Goal: Information Seeking & Learning: Learn about a topic

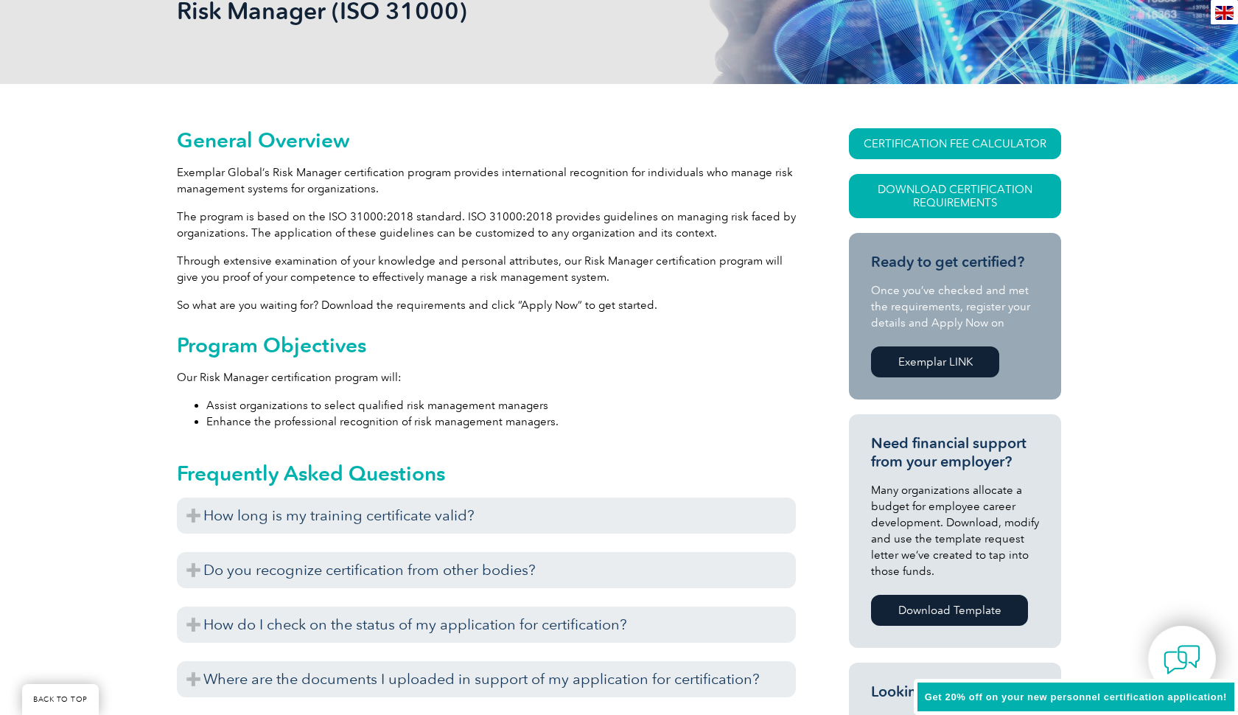
scroll to position [253, 0]
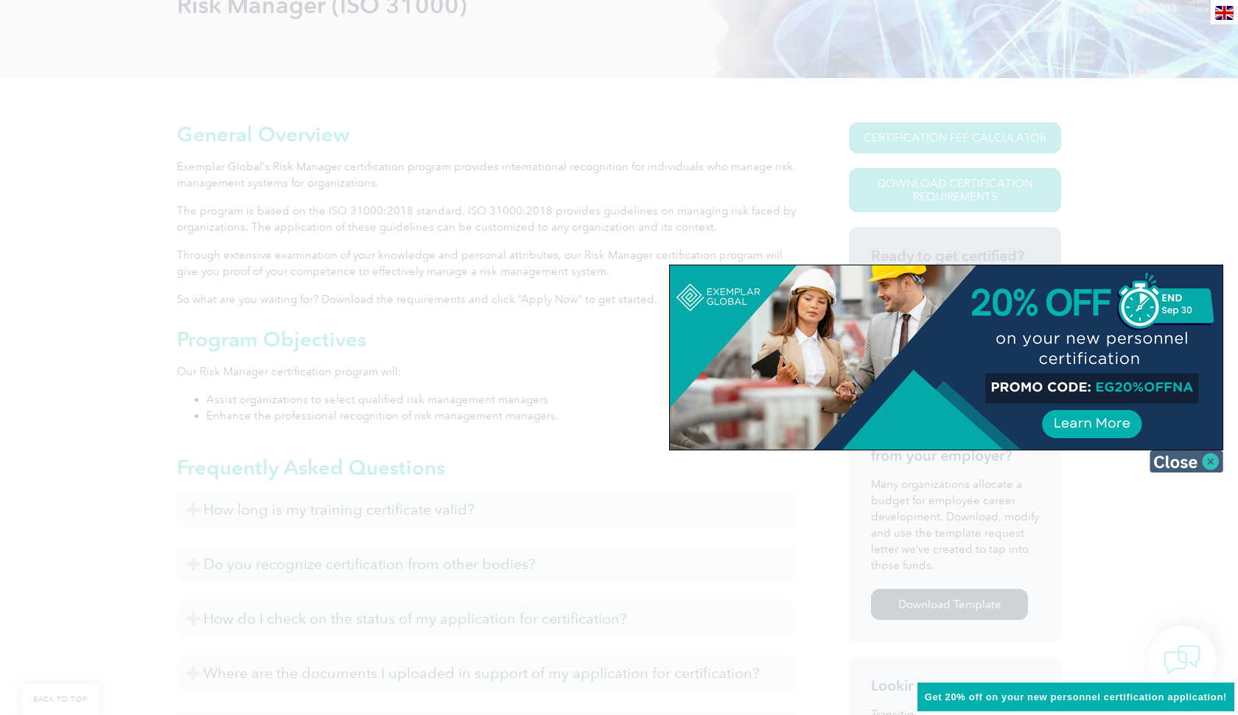
click at [1219, 459] on img at bounding box center [1187, 461] width 74 height 22
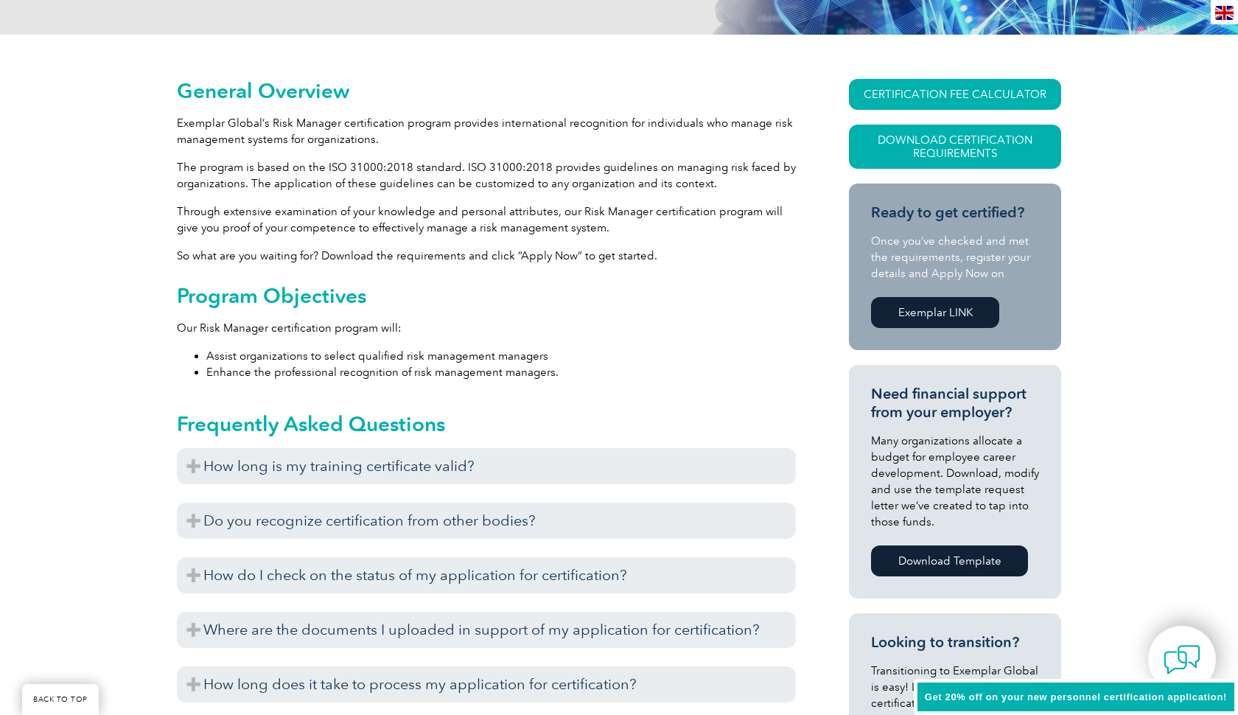
scroll to position [290, 0]
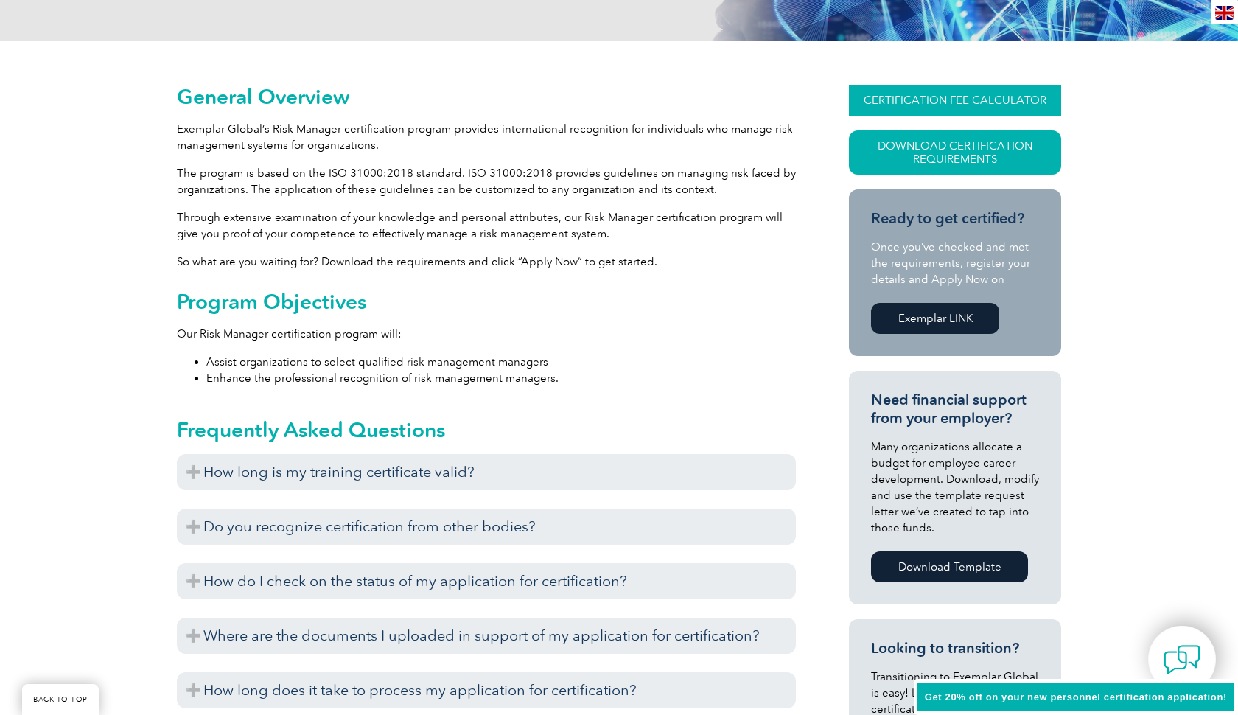
click at [947, 104] on link "CERTIFICATION FEE CALCULATOR" at bounding box center [955, 100] width 212 height 31
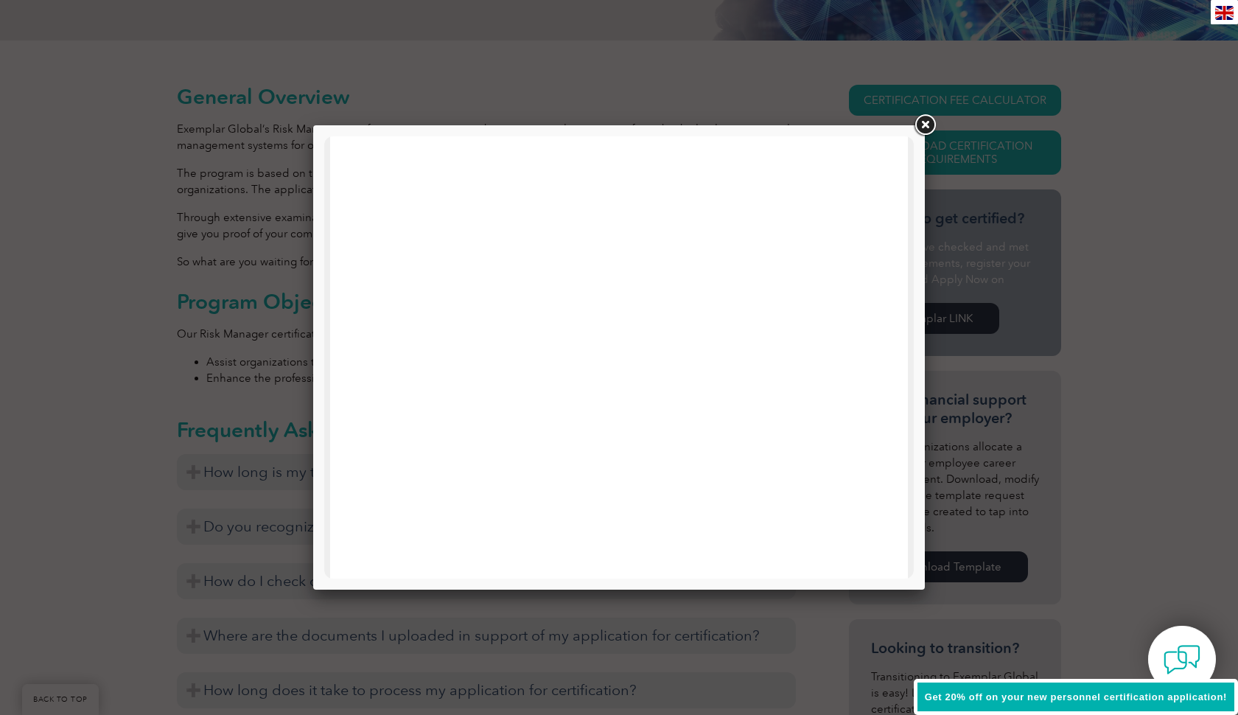
scroll to position [491, 0]
click at [926, 128] on link at bounding box center [925, 125] width 27 height 27
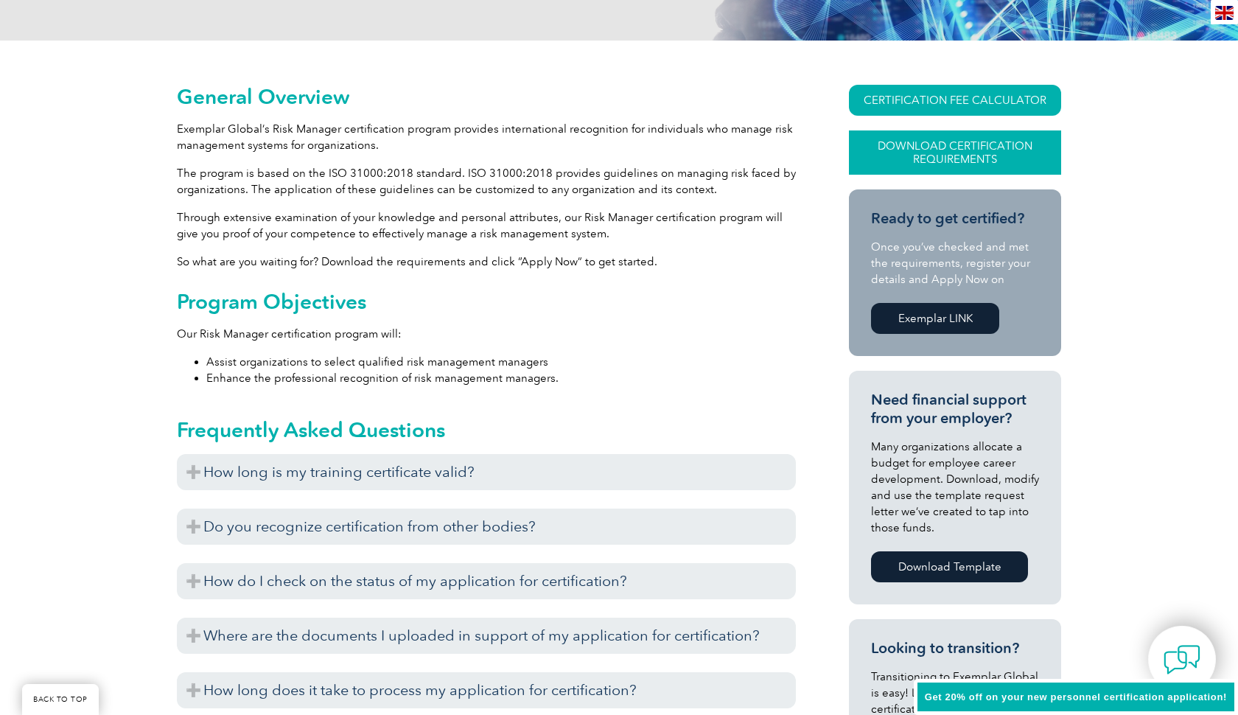
click at [986, 147] on link "Download Certification Requirements" at bounding box center [955, 152] width 212 height 44
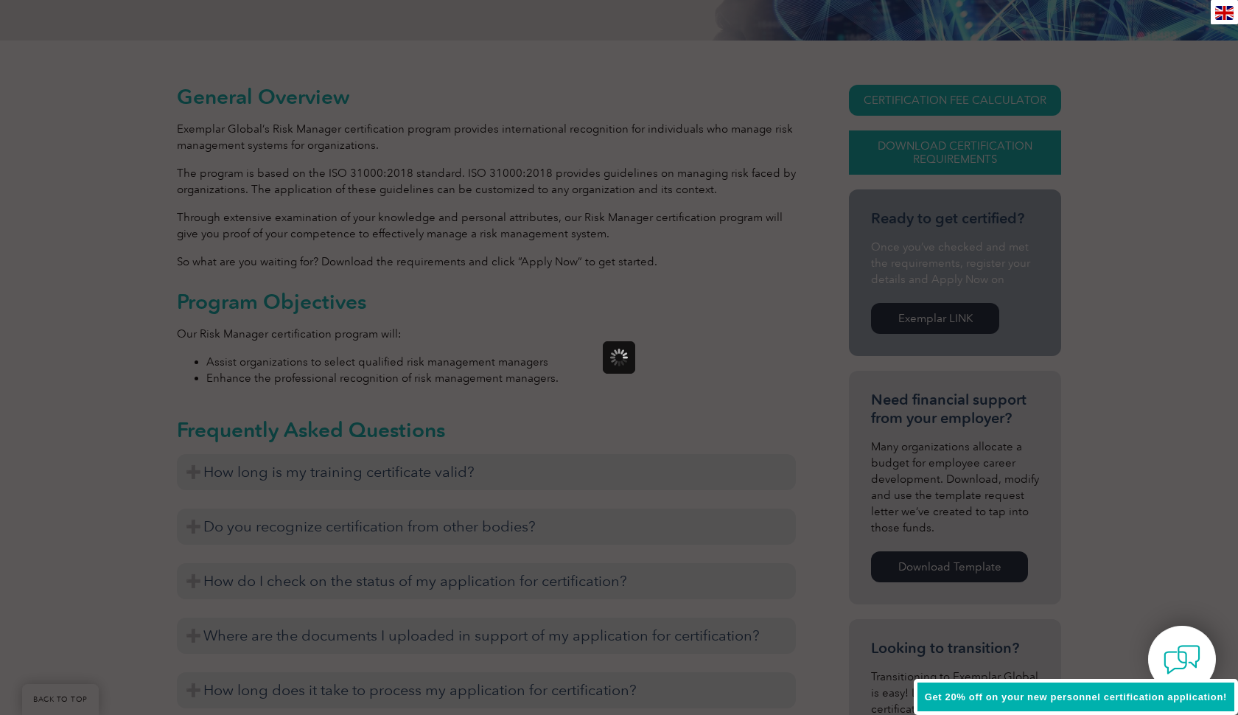
scroll to position [0, 0]
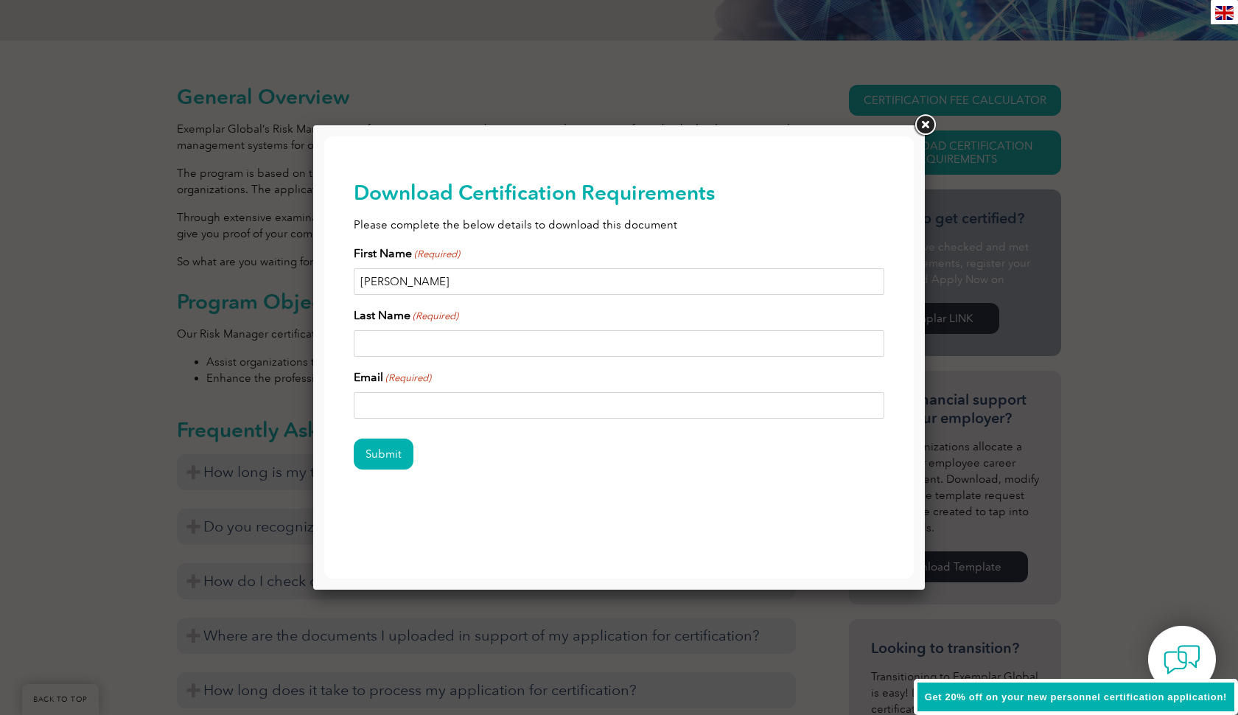
type input "Brandon"
type input "Bradley"
type input "partner@anviladvisorygroup.com"
click at [380, 446] on input "Submit" at bounding box center [384, 454] width 60 height 31
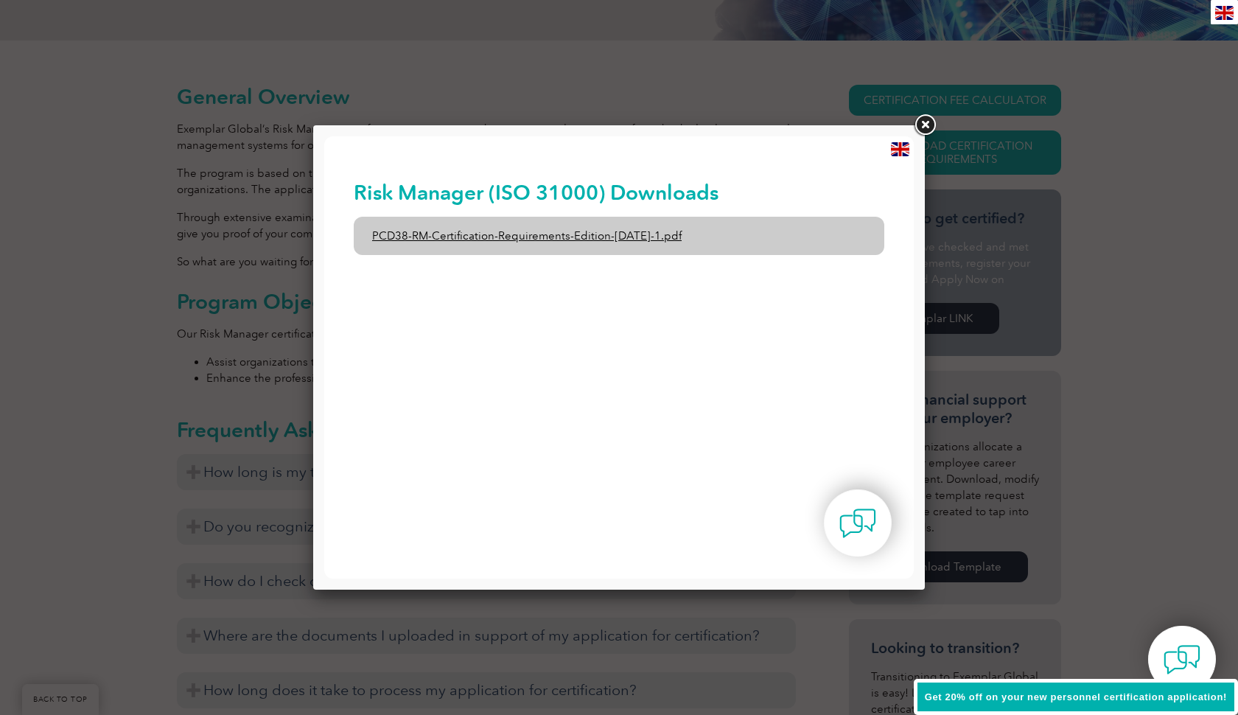
click at [675, 236] on link "PCD38-RM-Certification-Requirements-Edition-1-June-2020-1.pdf" at bounding box center [619, 236] width 531 height 38
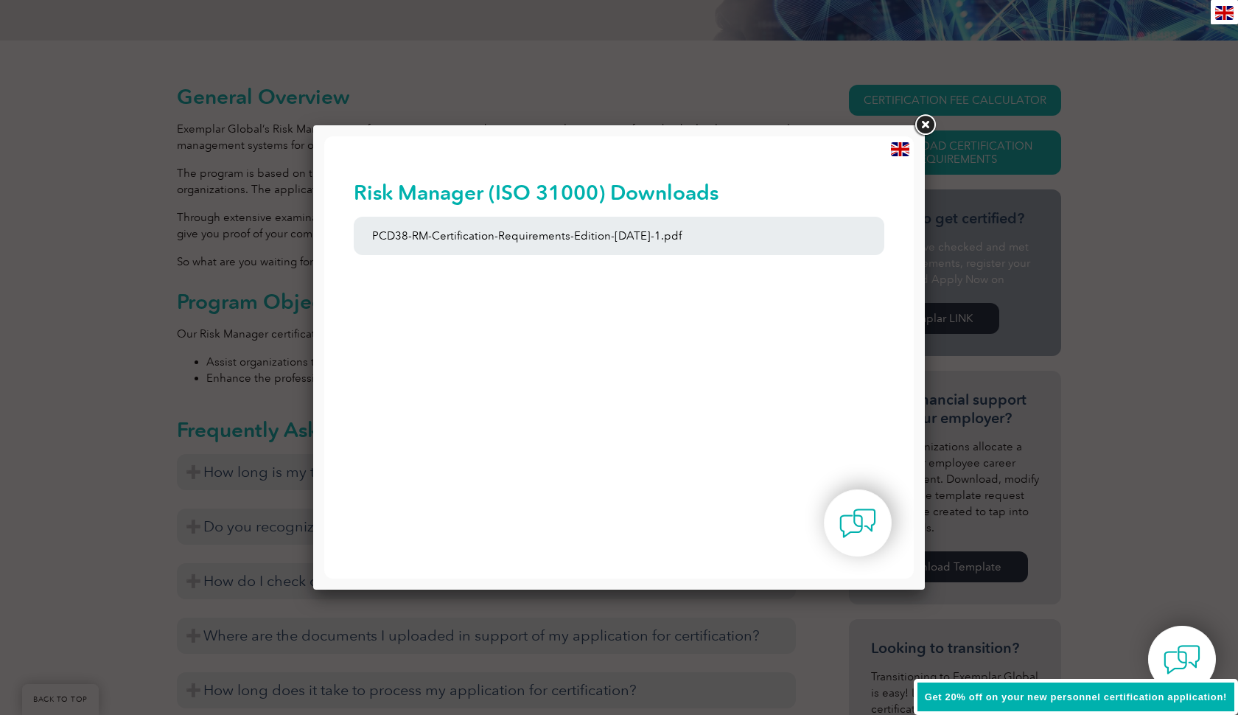
click at [924, 129] on link at bounding box center [925, 125] width 27 height 27
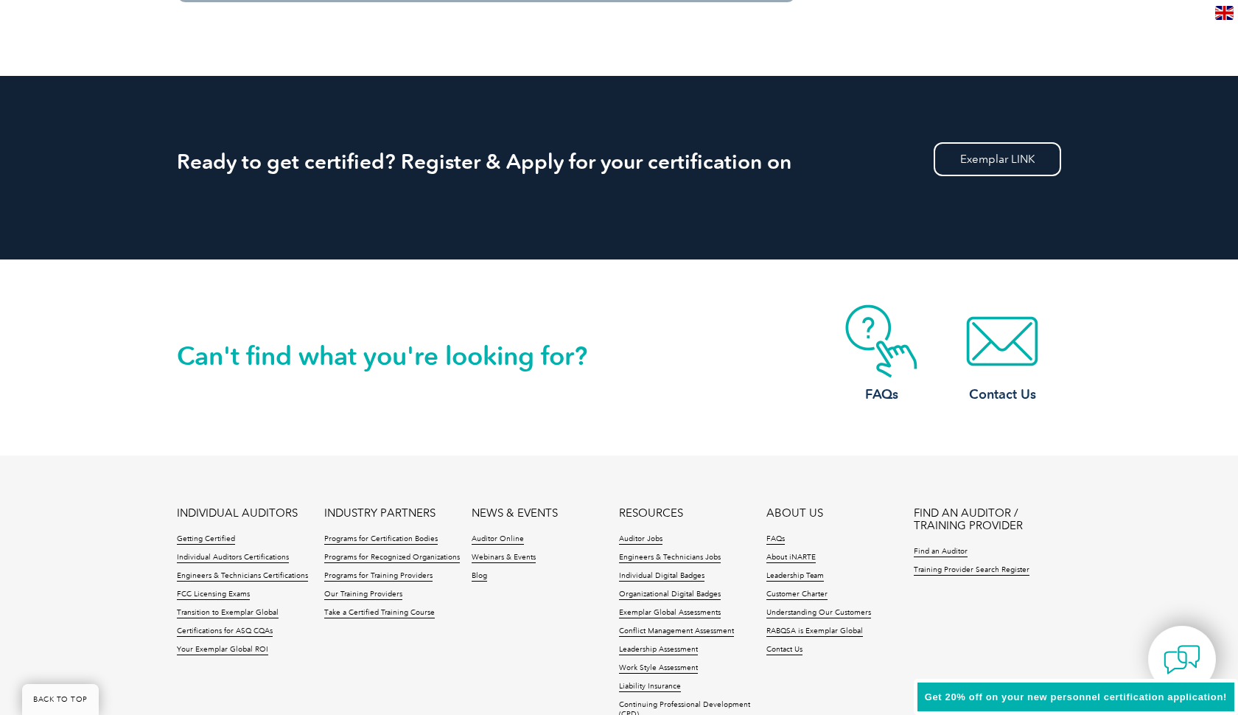
scroll to position [1575, 0]
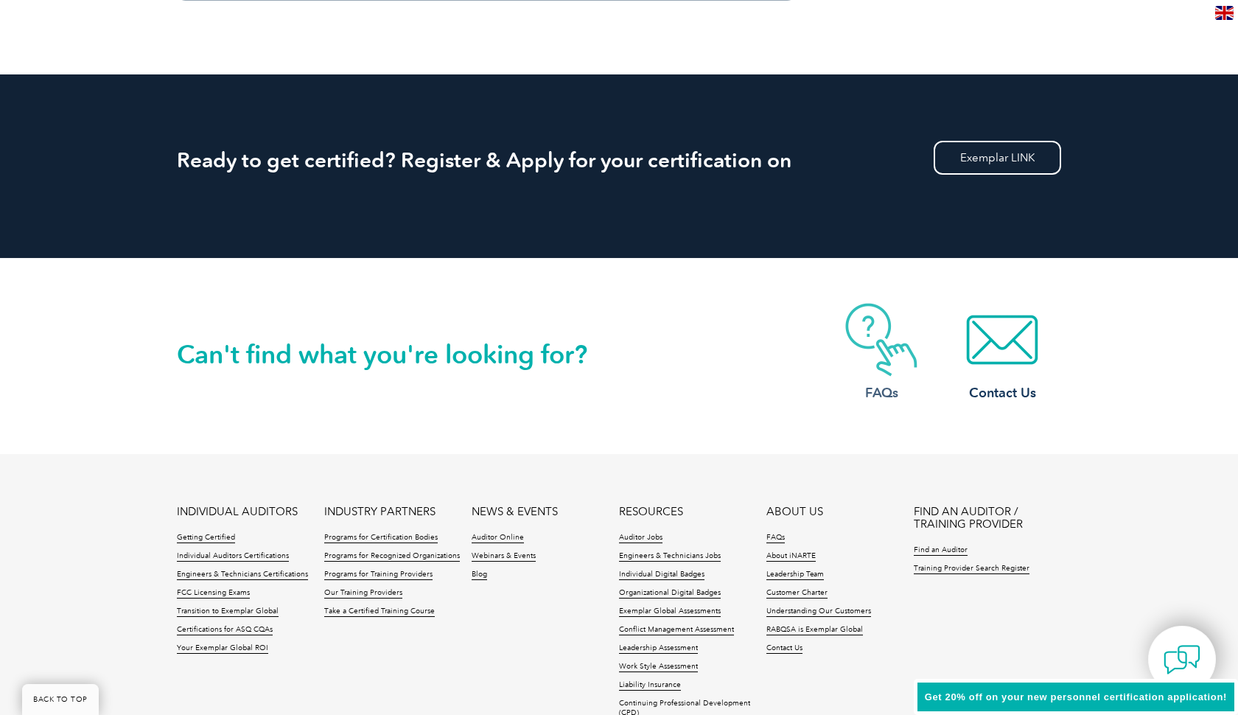
click at [885, 334] on img at bounding box center [882, 340] width 118 height 74
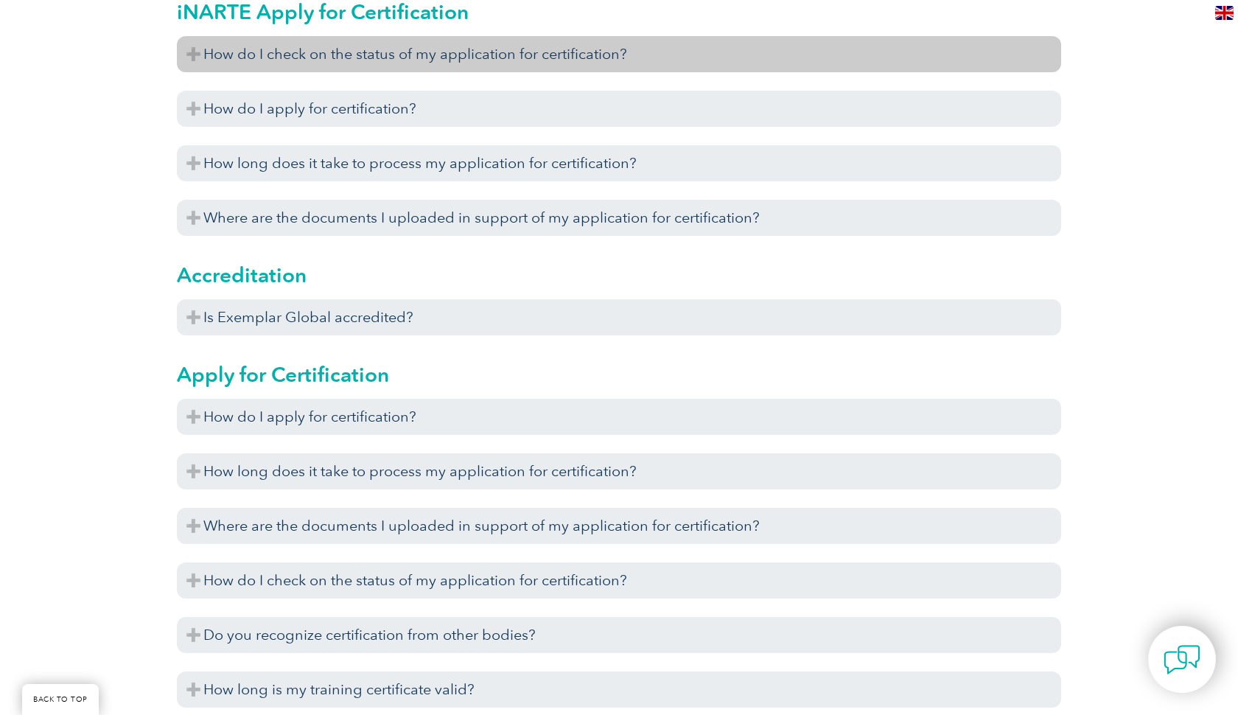
scroll to position [508, 0]
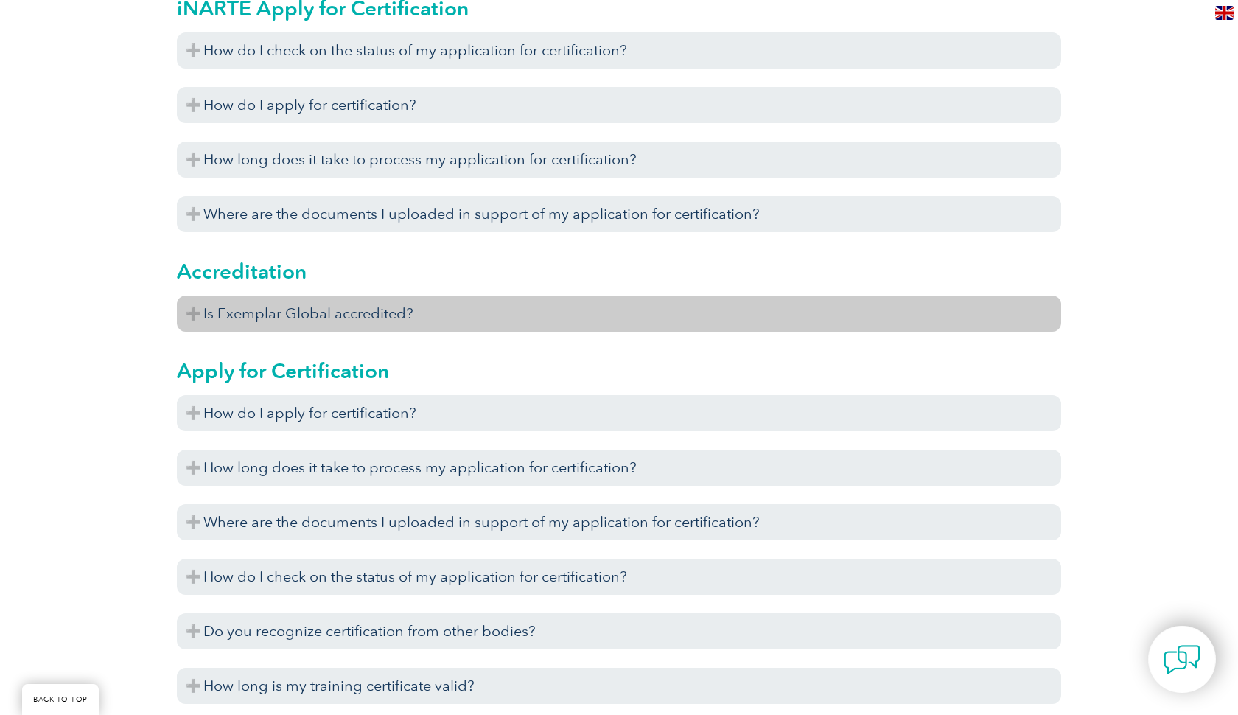
click at [190, 311] on h3 "Is Exemplar Global accredited?" at bounding box center [619, 314] width 885 height 36
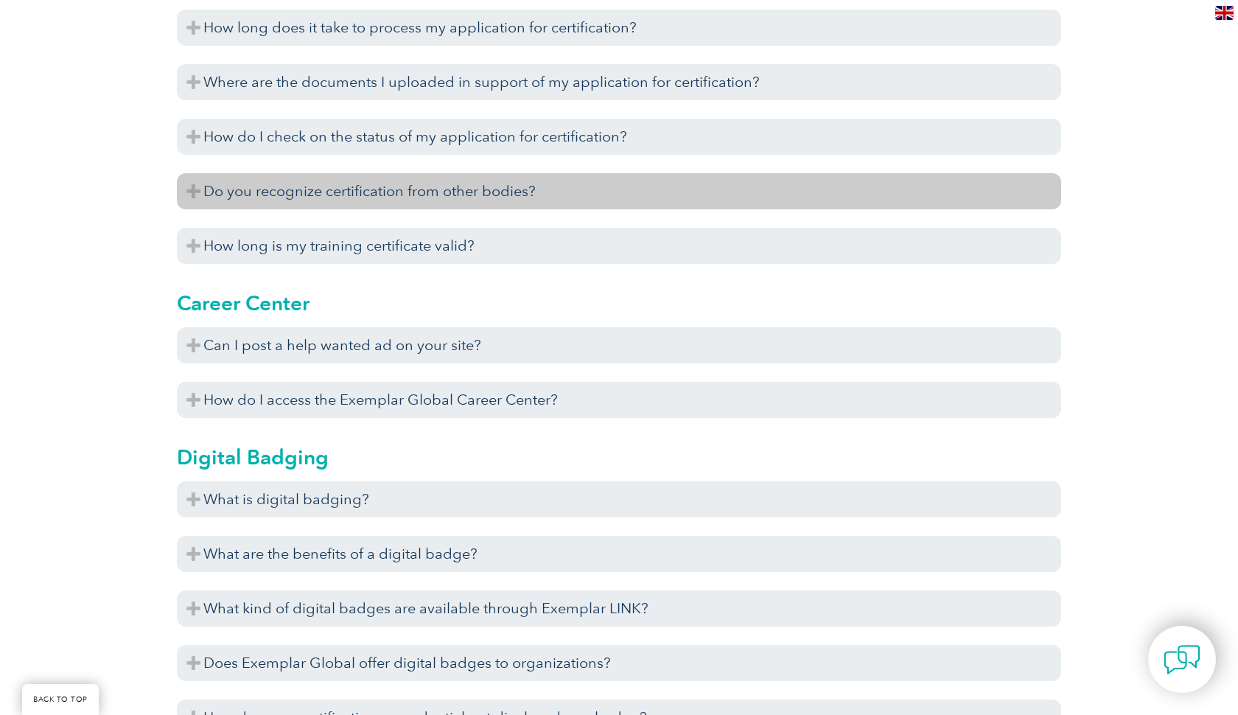
scroll to position [1013, 0]
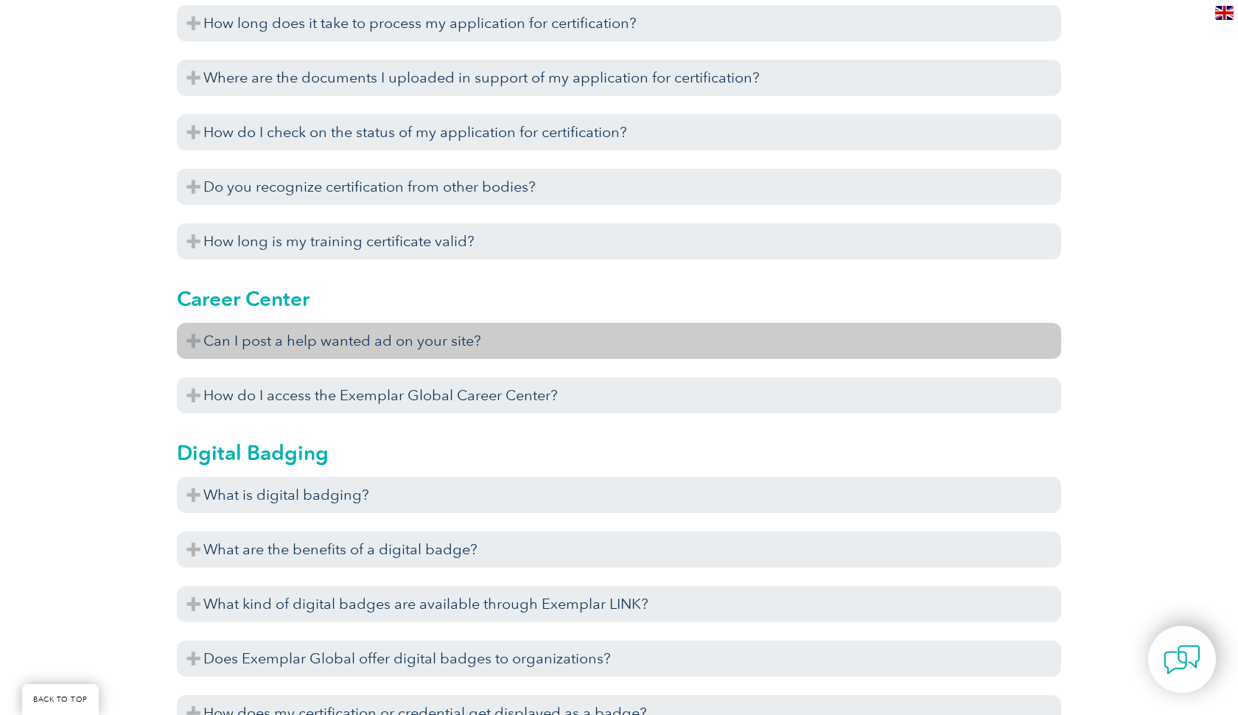
click at [195, 340] on h3 "Can I post a help wanted ad on your site?" at bounding box center [619, 341] width 885 height 36
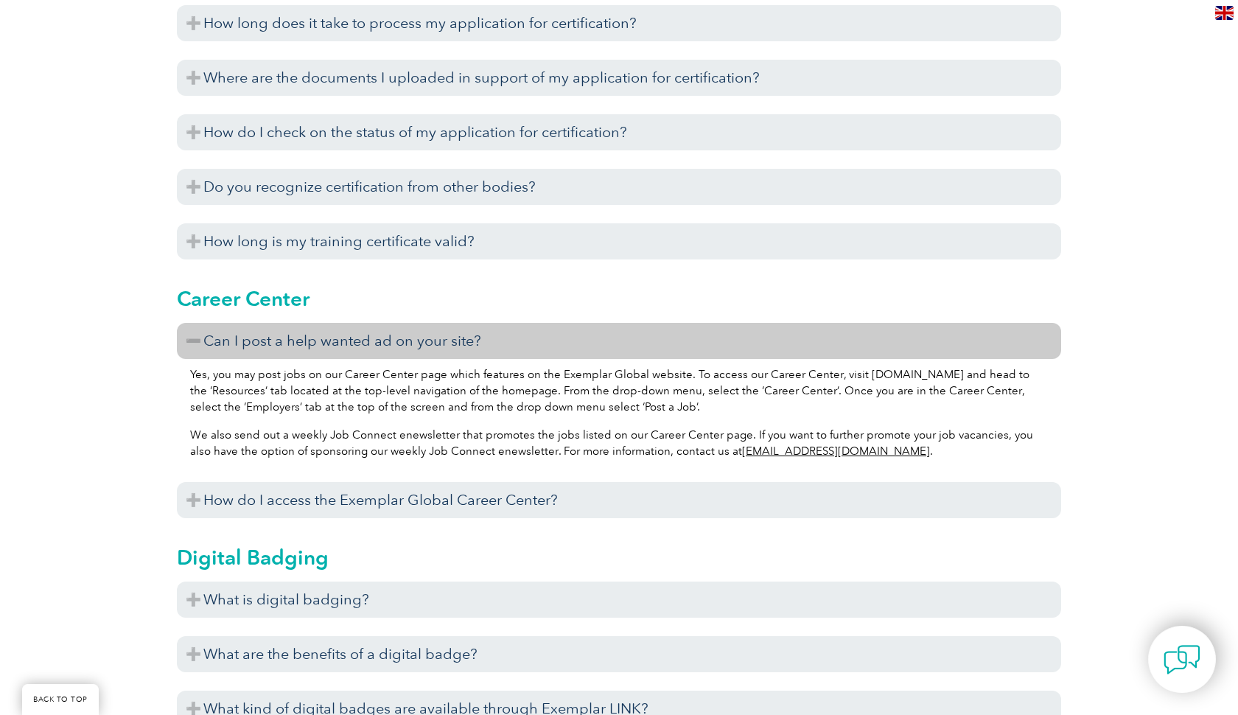
click at [195, 340] on h3 "Can I post a help wanted ad on your site?" at bounding box center [619, 341] width 885 height 36
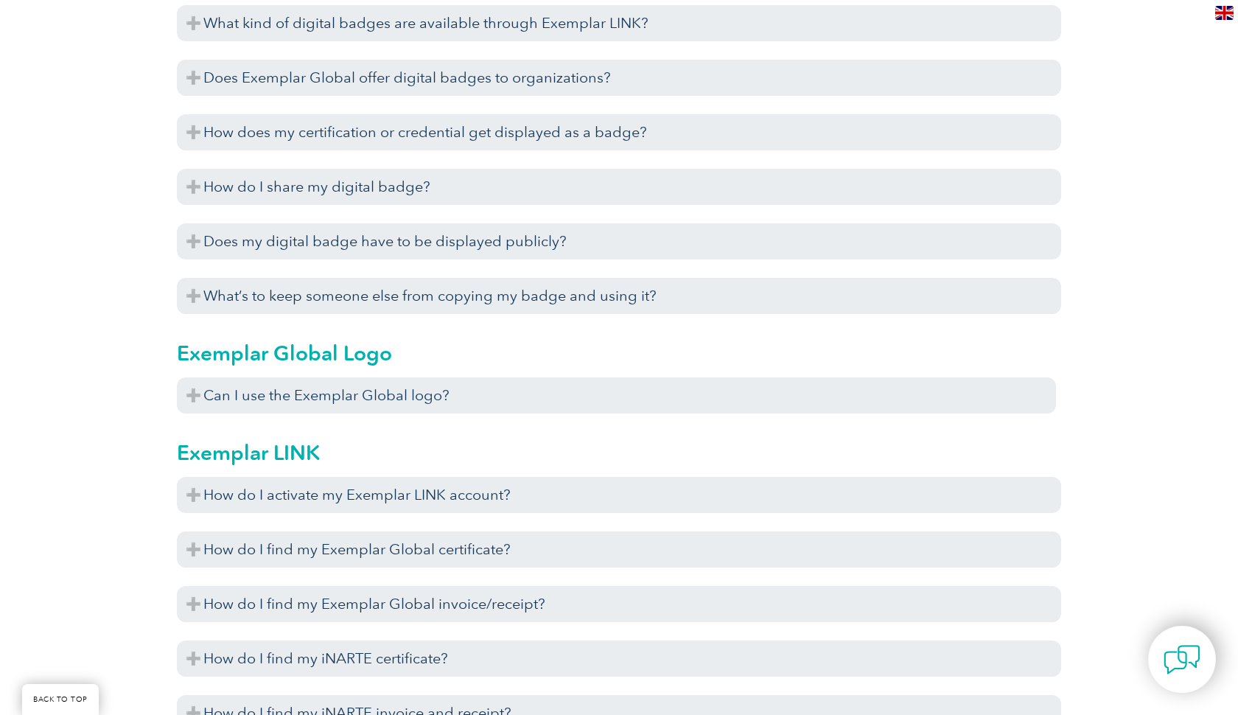
scroll to position [1602, 0]
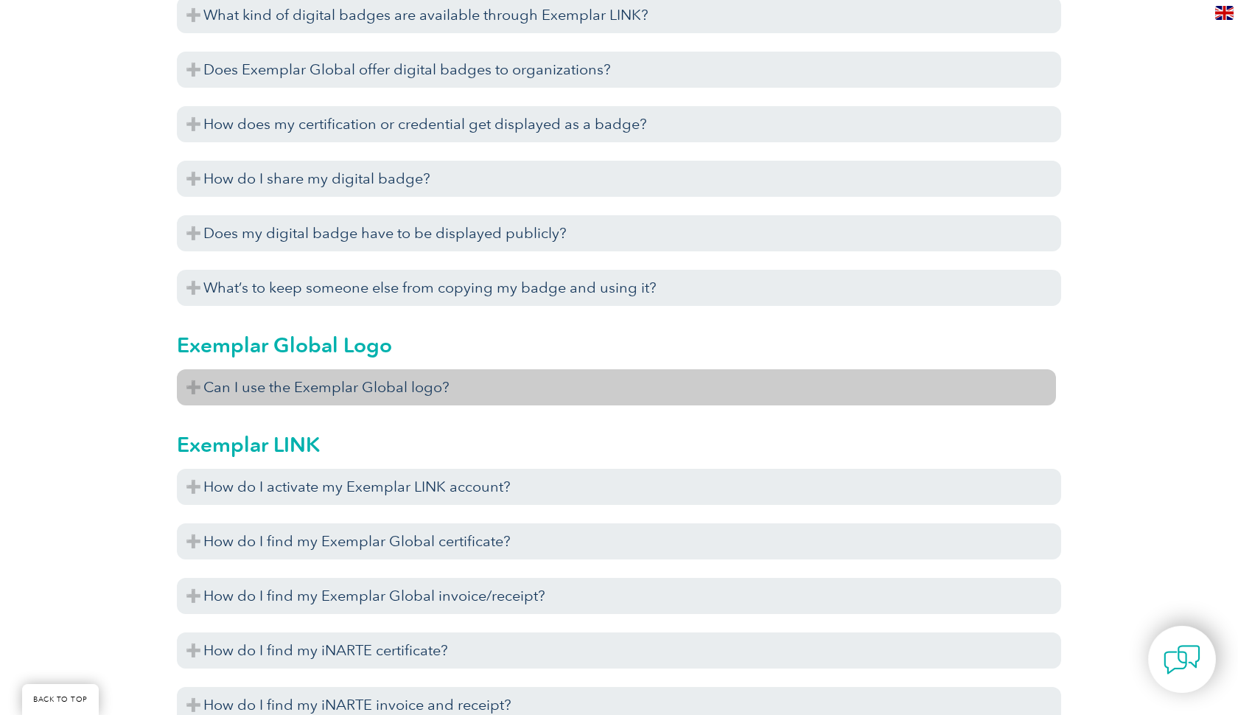
click at [191, 383] on h3 "Can I use the Exemplar Global logo?" at bounding box center [616, 387] width 879 height 36
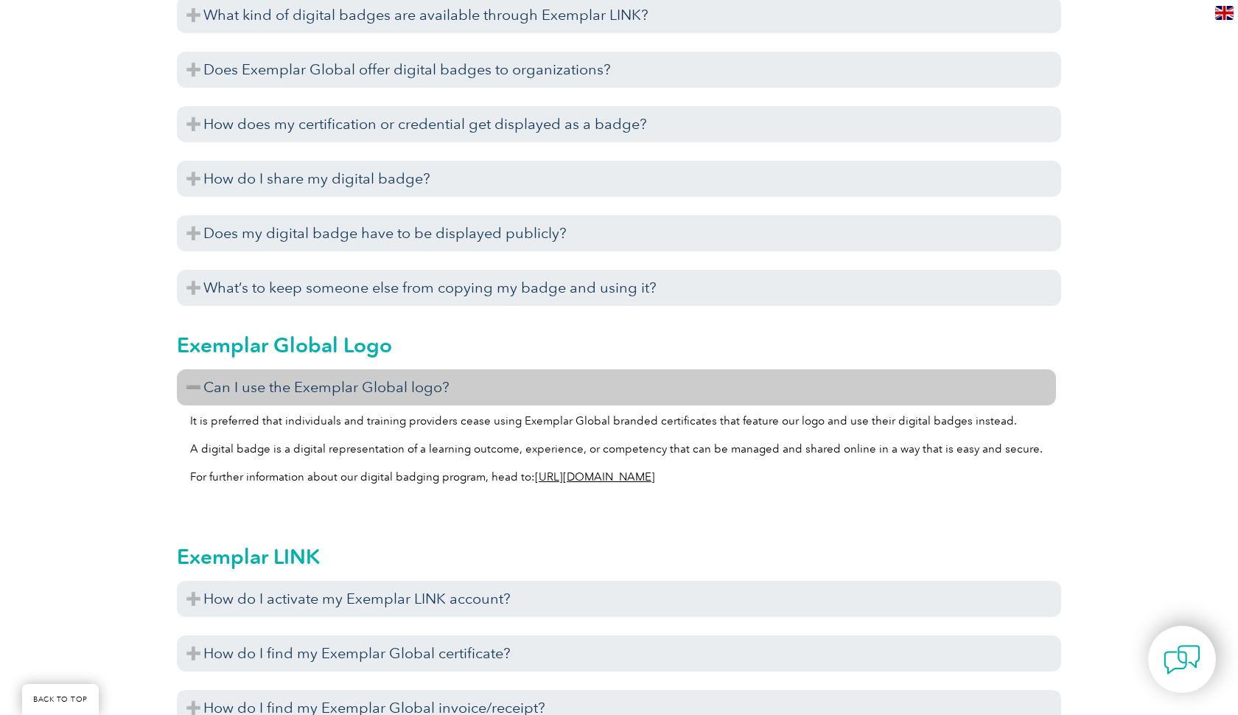
click at [593, 478] on link "https://exemplarglobal.org/digital-badging/" at bounding box center [595, 476] width 120 height 13
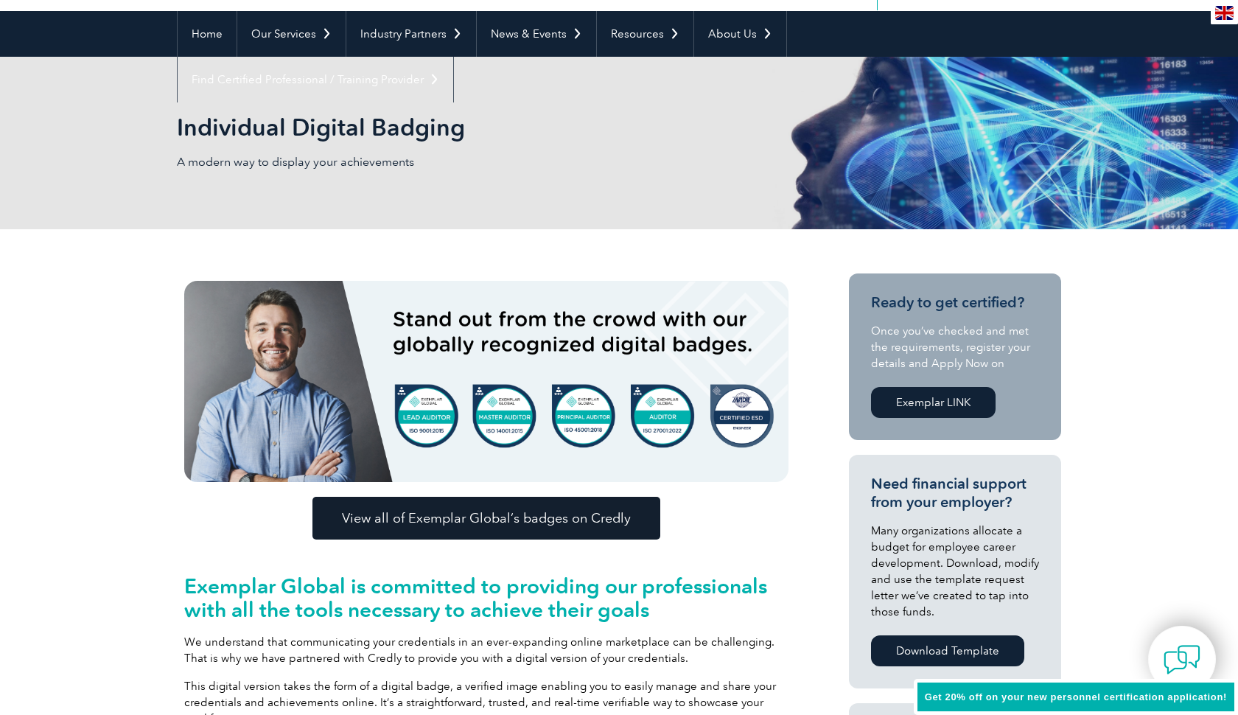
scroll to position [138, 0]
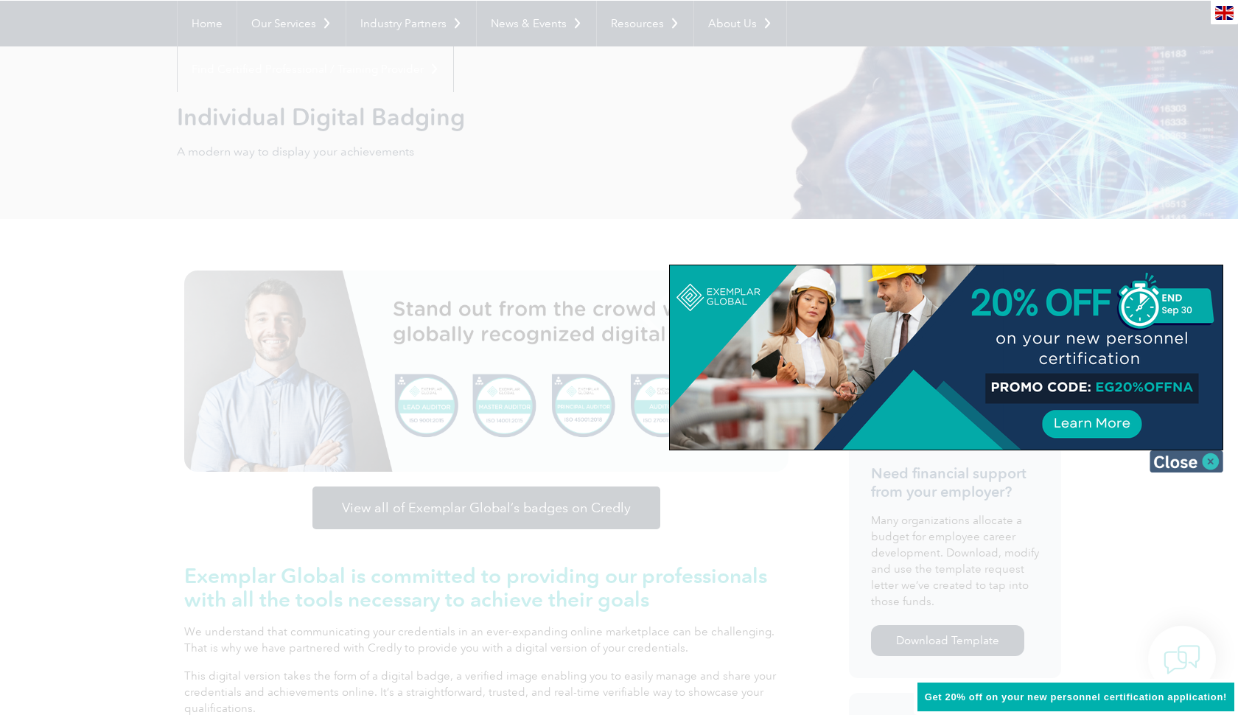
click at [1204, 464] on img at bounding box center [1187, 461] width 74 height 22
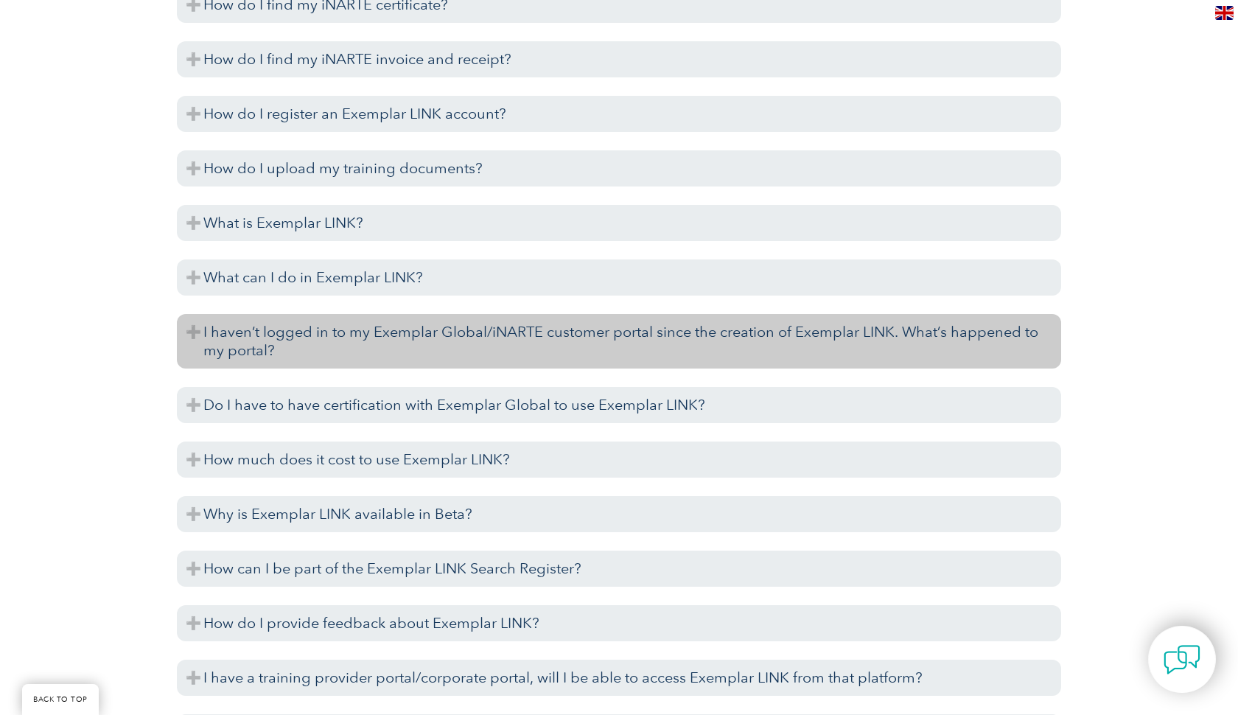
scroll to position [2195, 0]
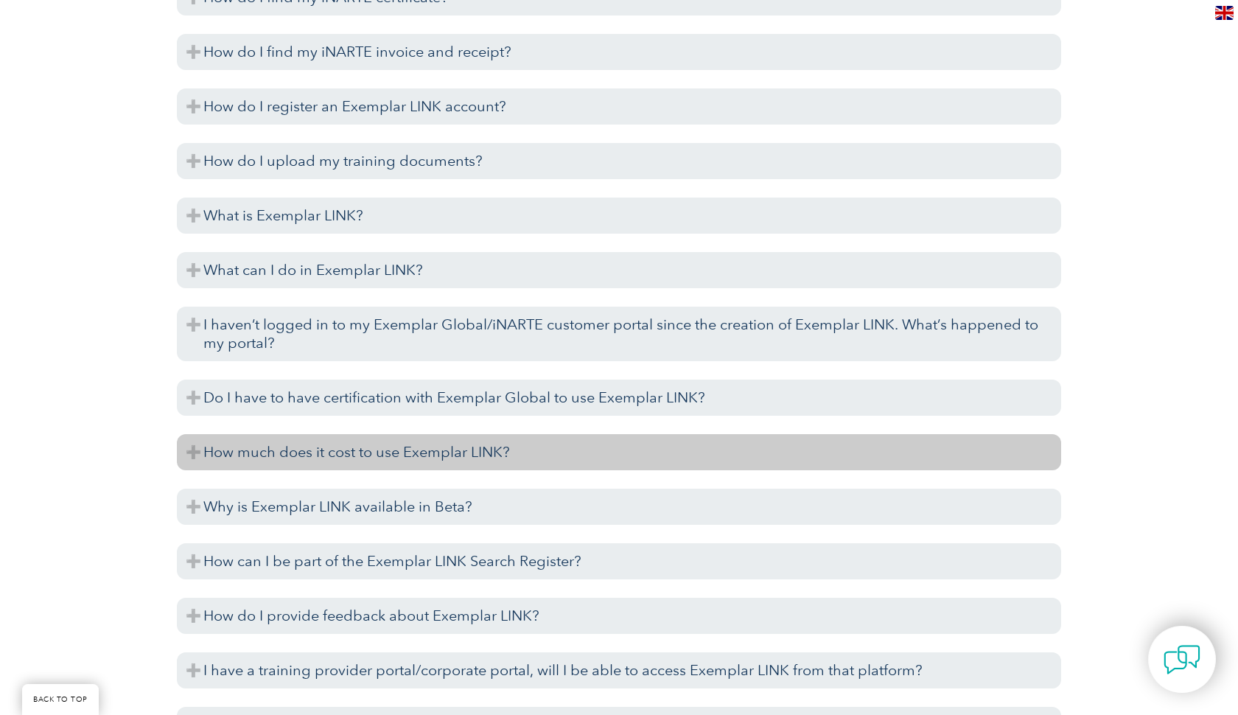
click at [192, 453] on h3 "How much does it cost to use Exemplar LINK?" at bounding box center [619, 452] width 885 height 36
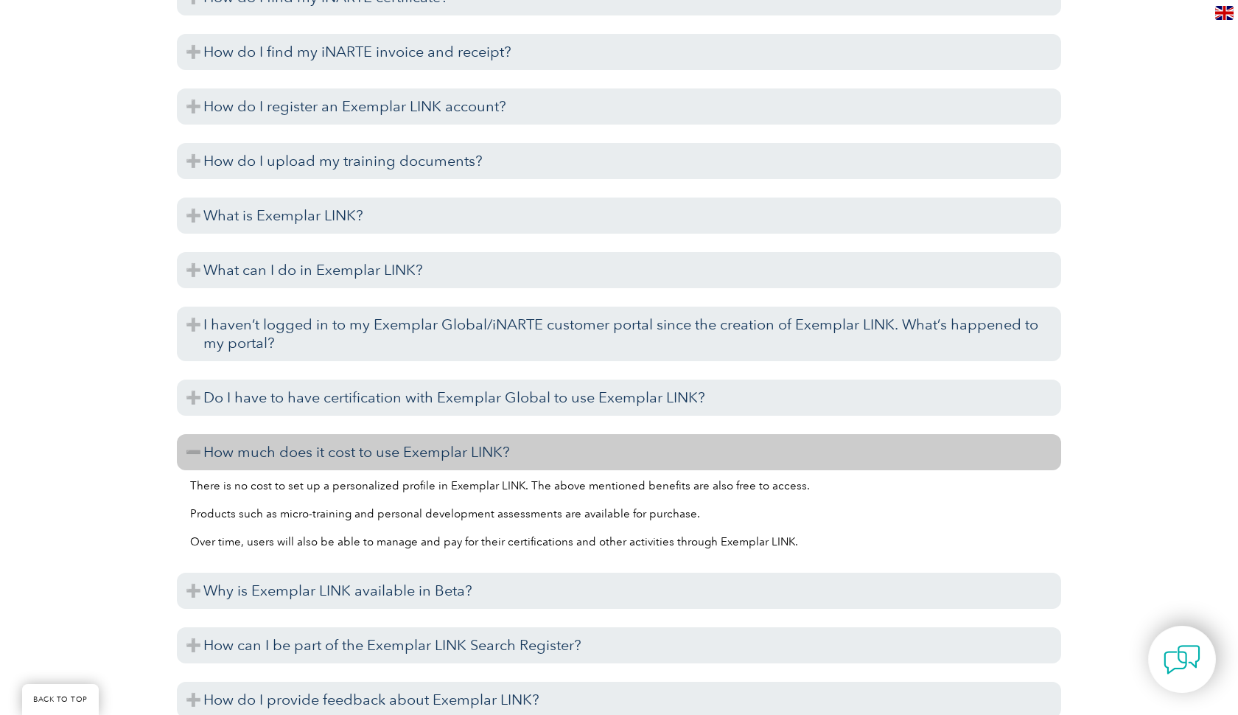
click at [192, 453] on h3 "How much does it cost to use Exemplar LINK?" at bounding box center [619, 452] width 885 height 36
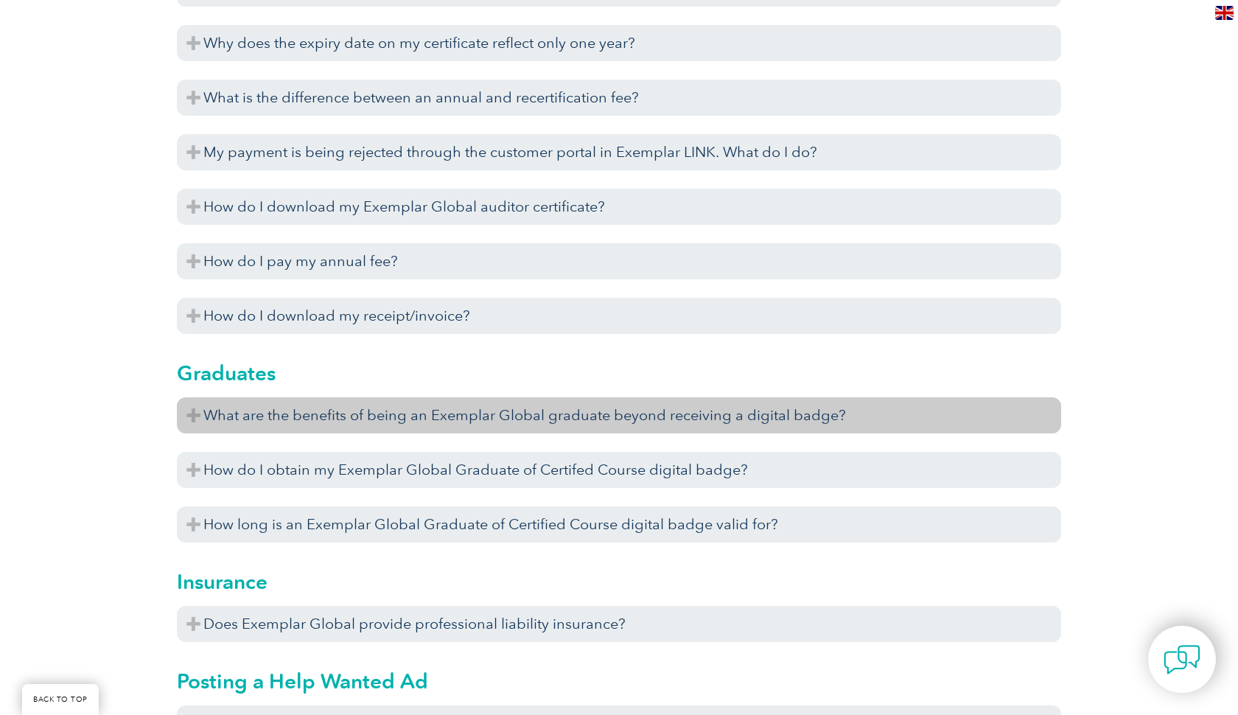
scroll to position [3905, 0]
click at [199, 411] on h3 "What are the benefits of being an Exemplar Global graduate beyond receiving a d…" at bounding box center [619, 414] width 885 height 36
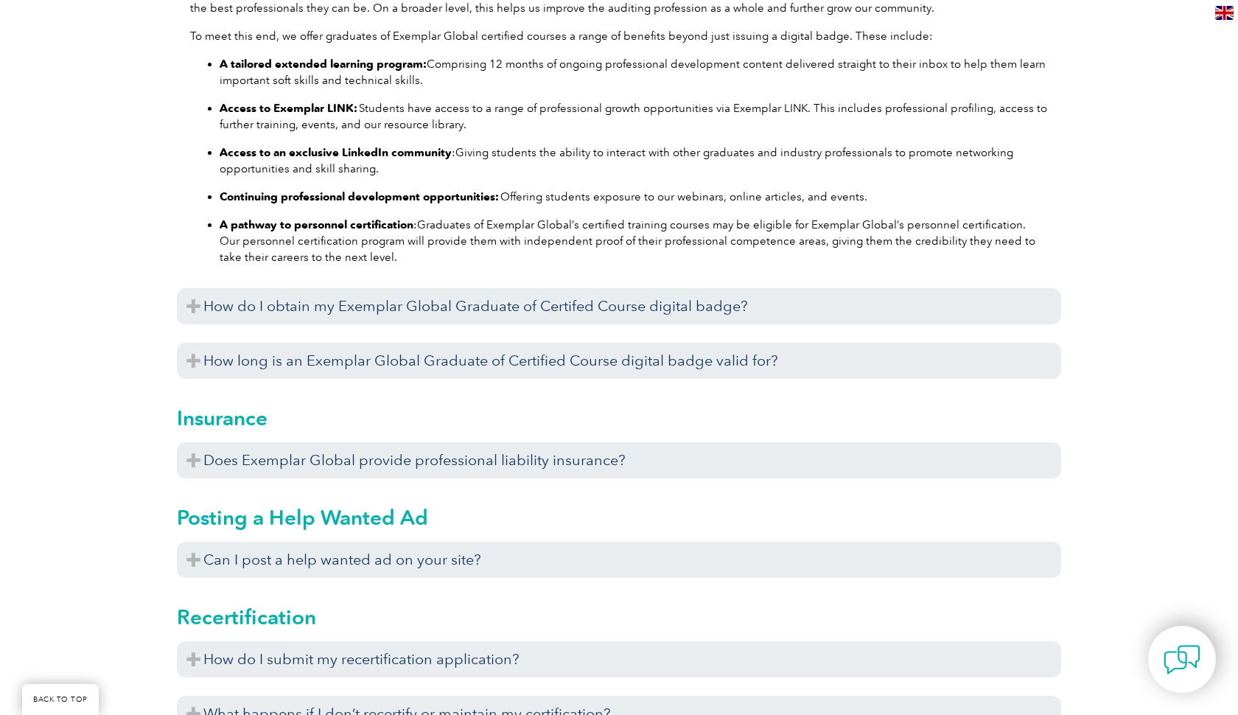
scroll to position [4374, 0]
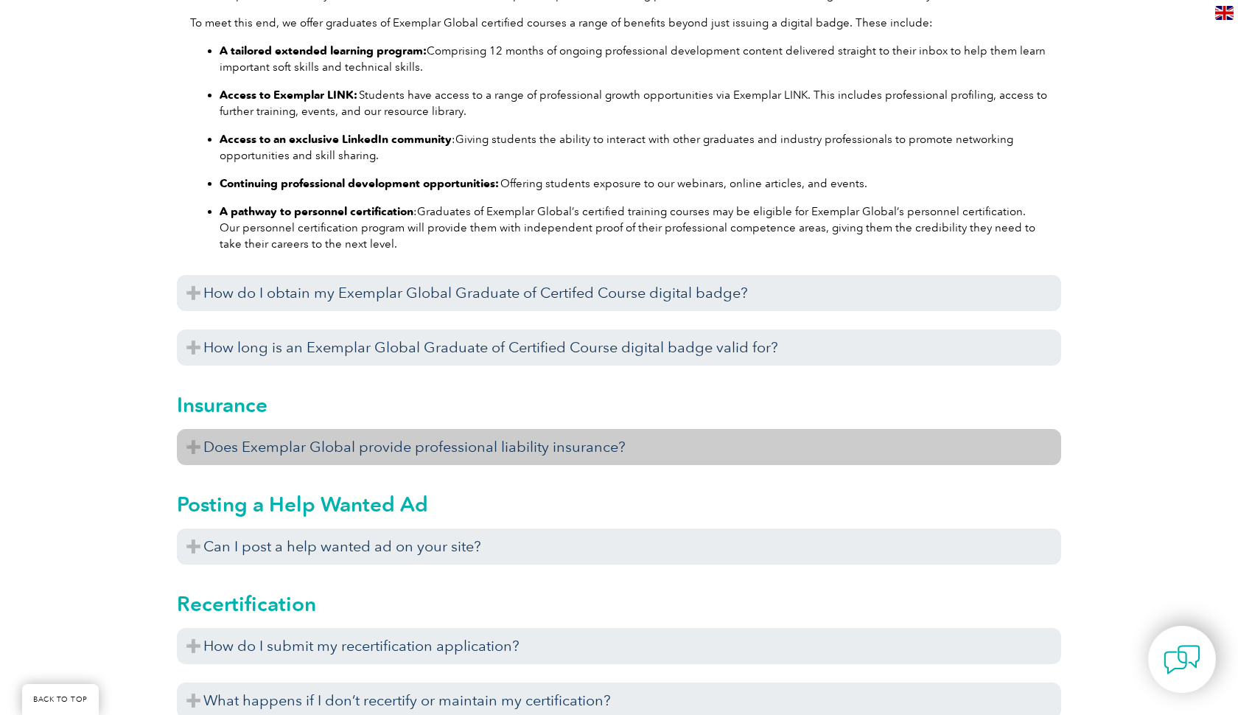
click at [198, 447] on h3 "Does Exemplar Global provide professional liability insurance?" at bounding box center [619, 447] width 885 height 36
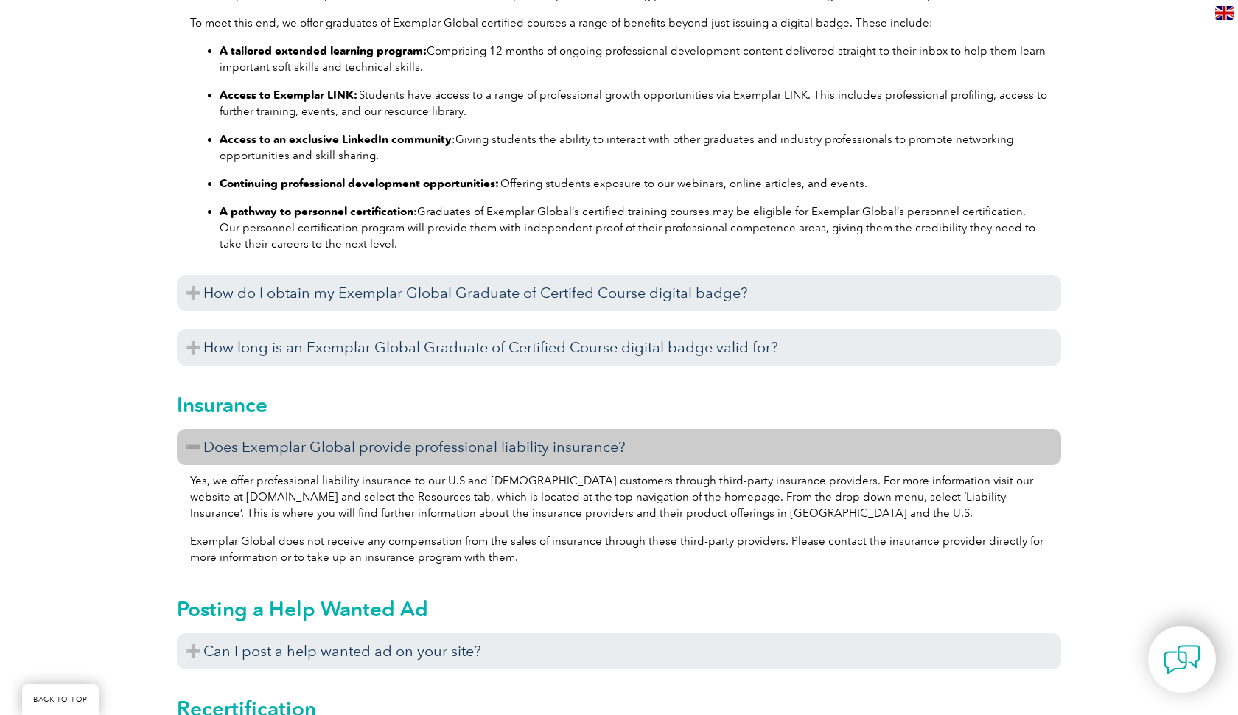
click at [190, 445] on h3 "Does Exemplar Global provide professional liability insurance?" at bounding box center [619, 447] width 885 height 36
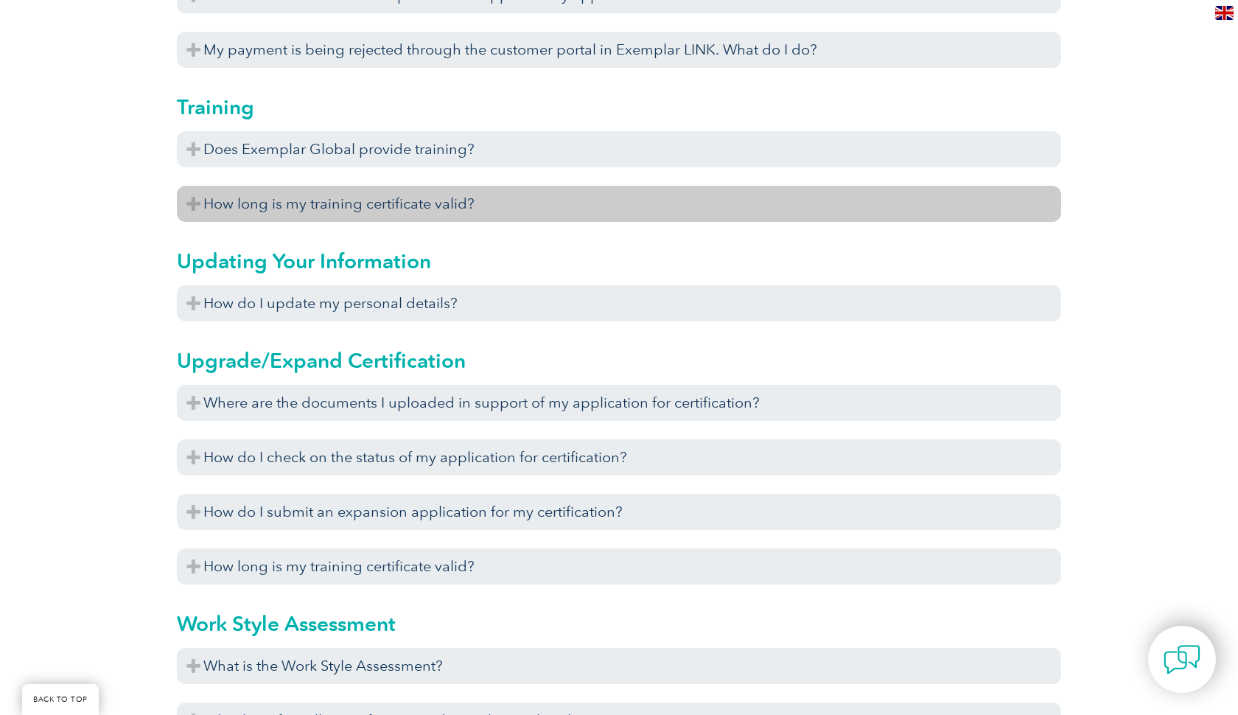
scroll to position [5288, 0]
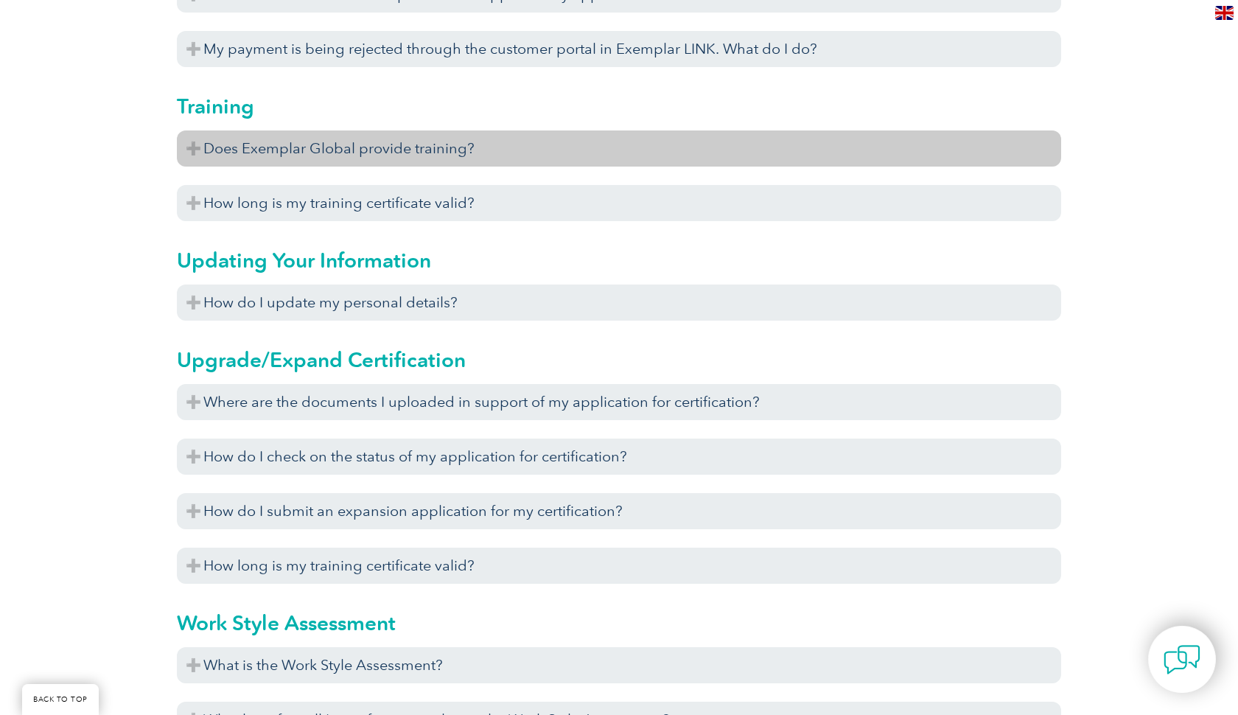
click at [196, 151] on h3 "Does Exemplar Global provide training?" at bounding box center [619, 148] width 885 height 36
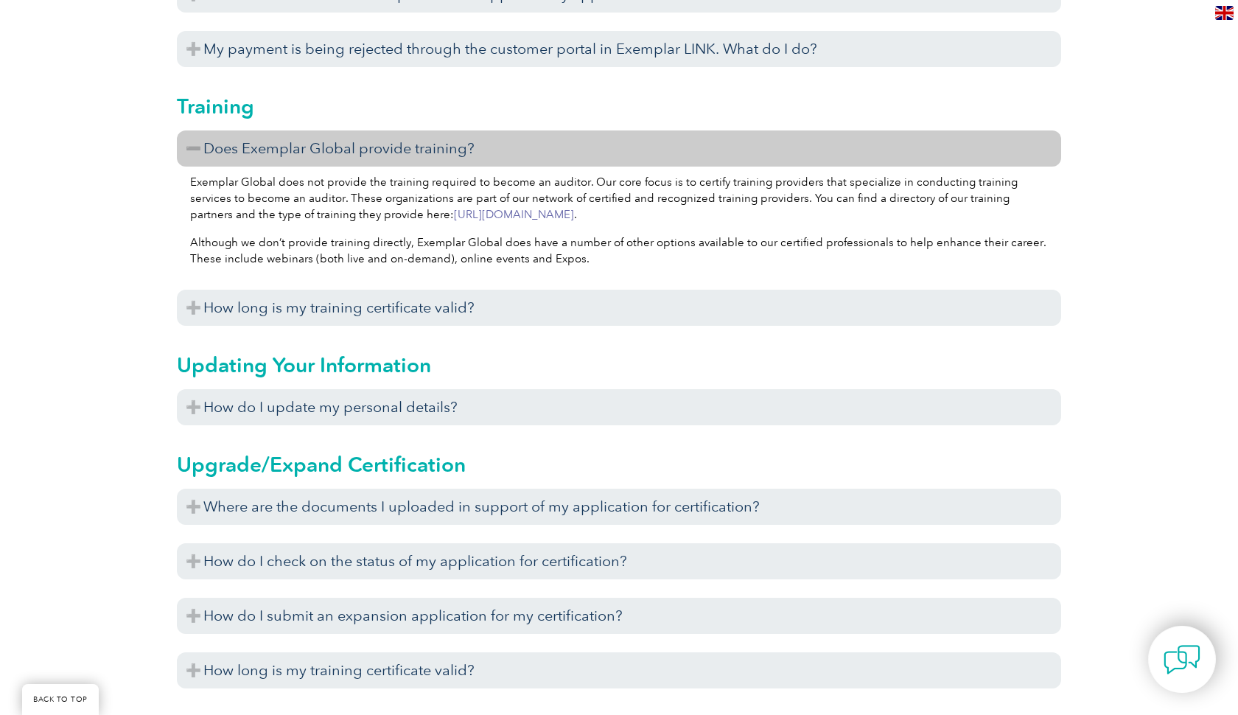
click at [540, 216] on link "https://www.exemplarglobal.org/portal/files/tpsearchregister.php" at bounding box center [514, 214] width 120 height 13
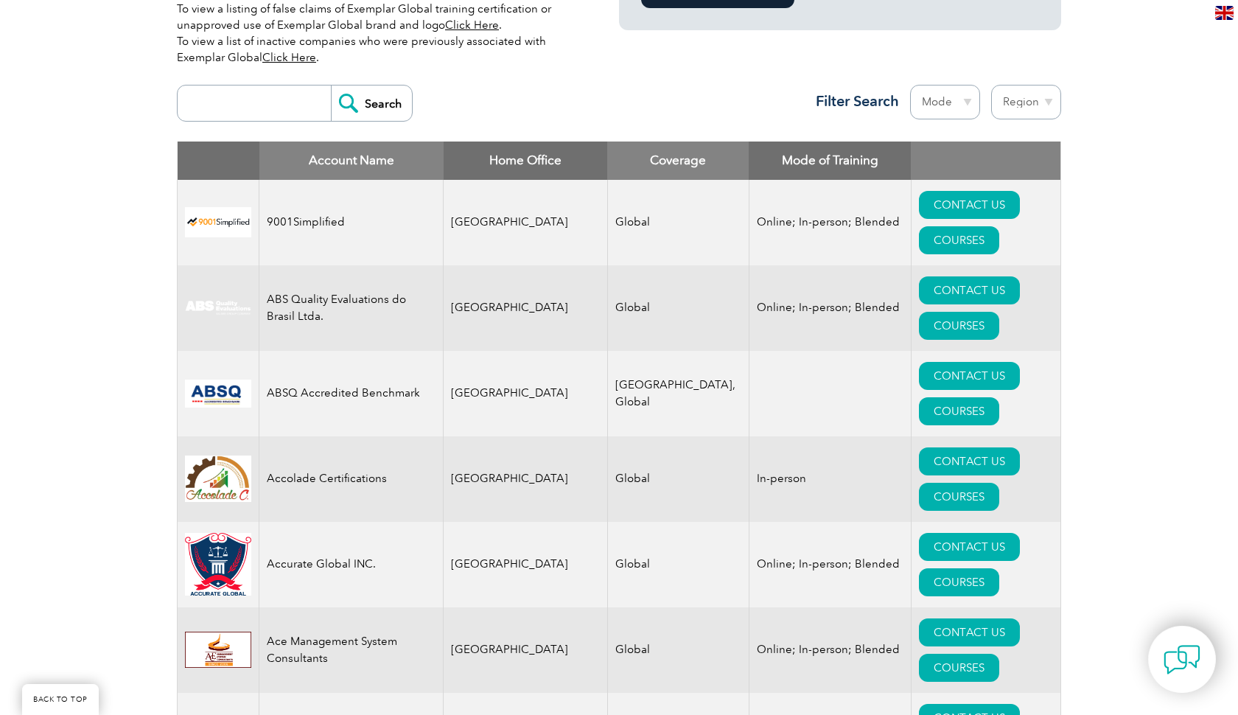
scroll to position [507, 0]
click at [237, 104] on input "search" at bounding box center [258, 102] width 146 height 35
type input "ISO 31000"
click at [372, 102] on input "Search" at bounding box center [371, 102] width 81 height 35
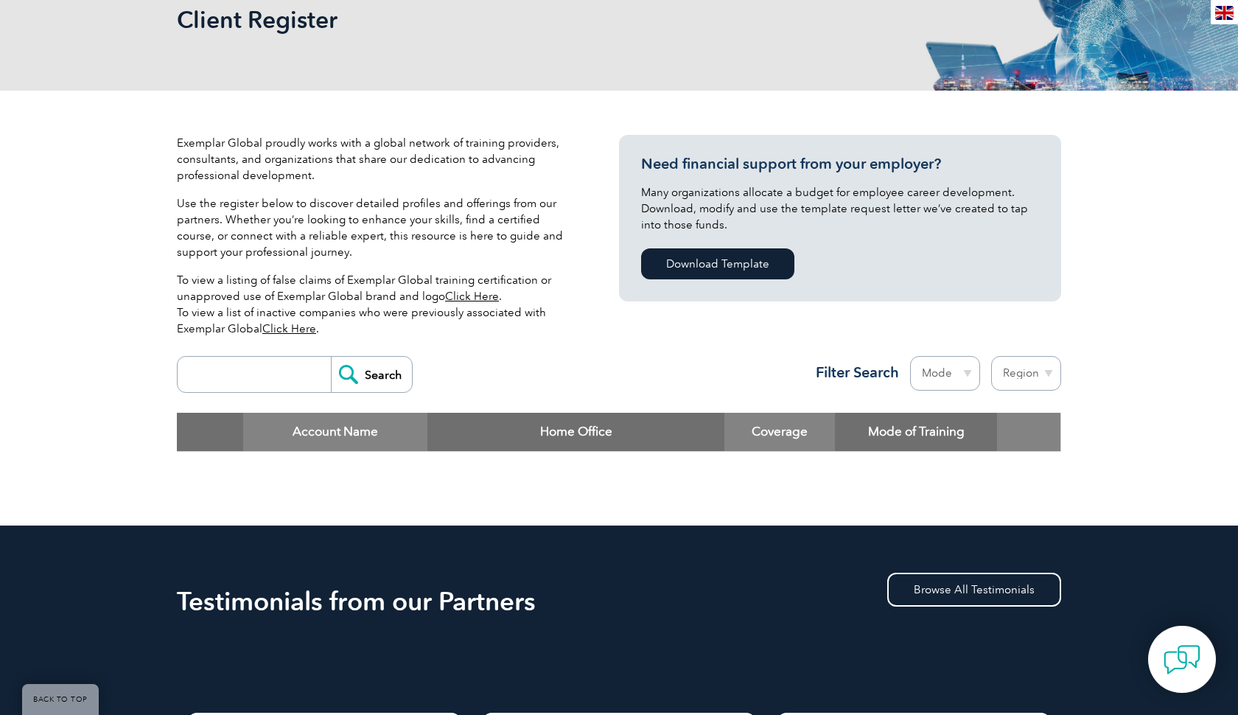
scroll to position [229, 0]
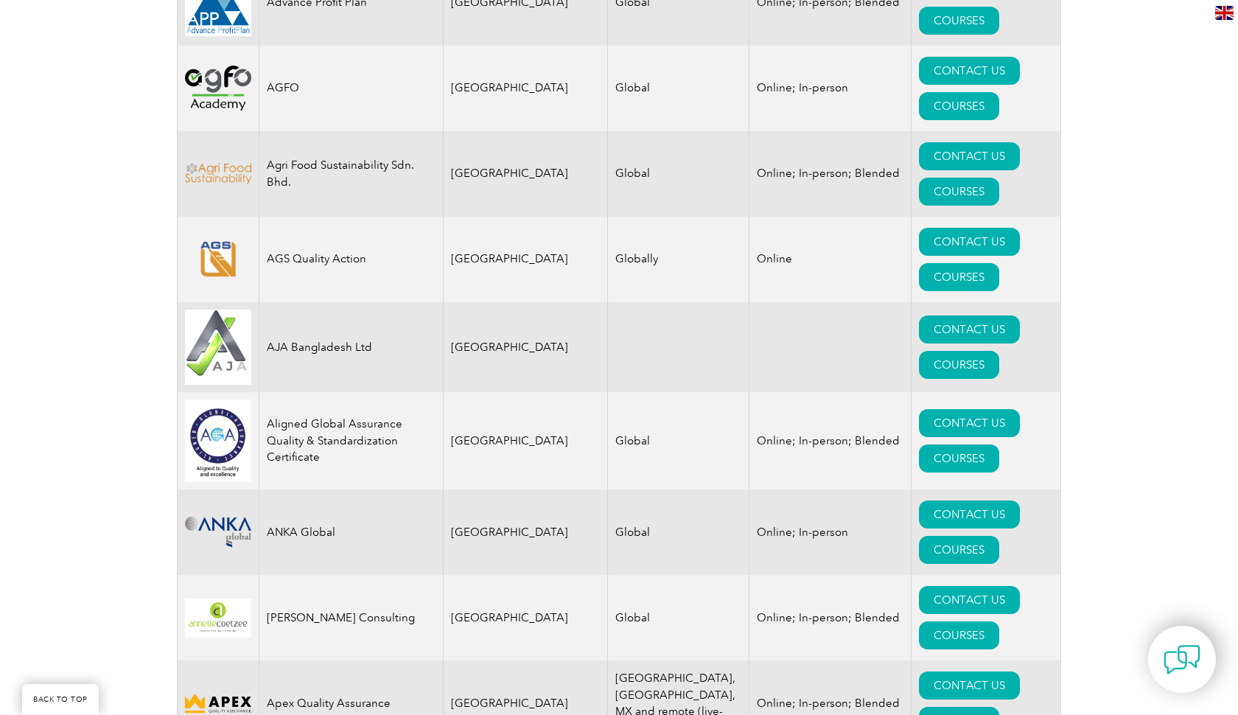
scroll to position [1325, 0]
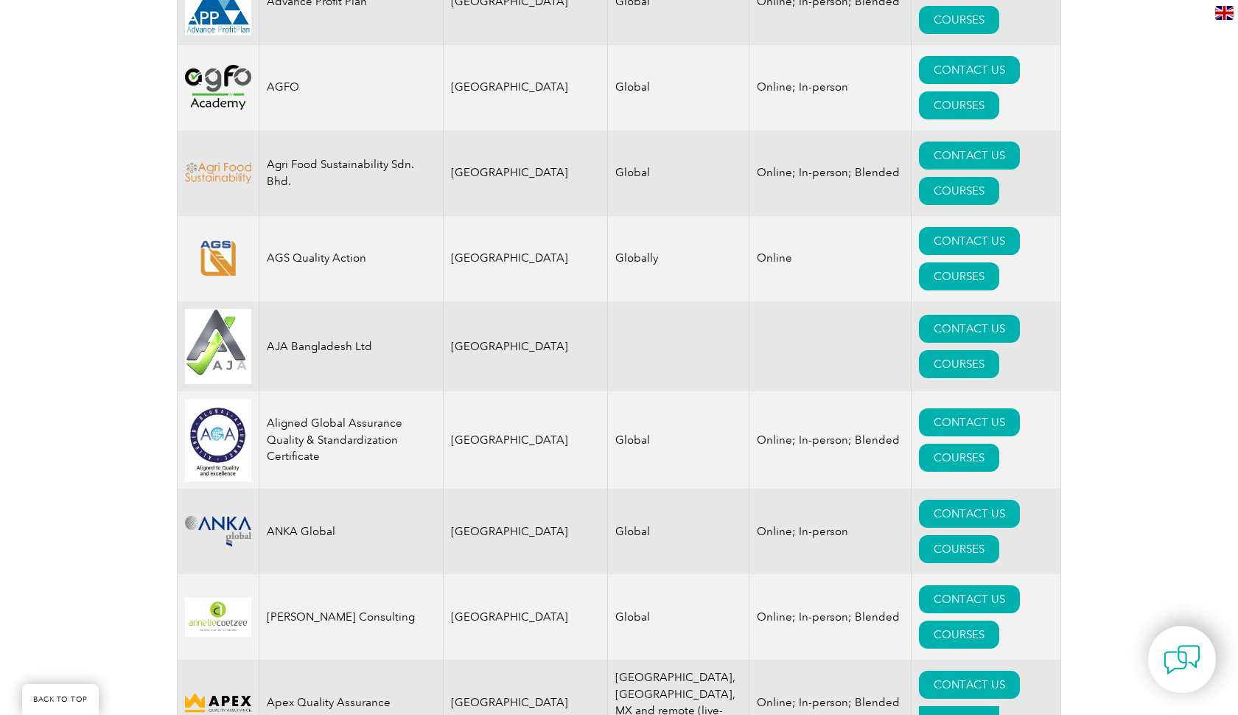
click at [982, 706] on link "COURSES" at bounding box center [959, 720] width 80 height 28
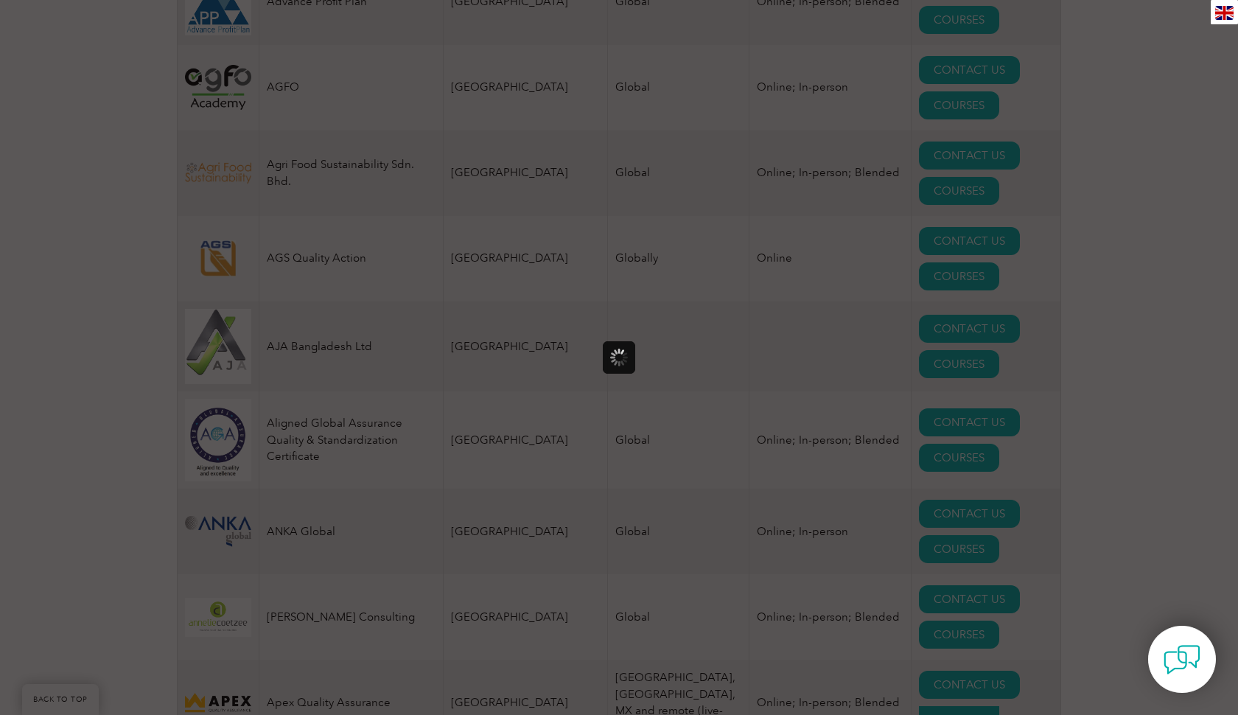
scroll to position [0, 0]
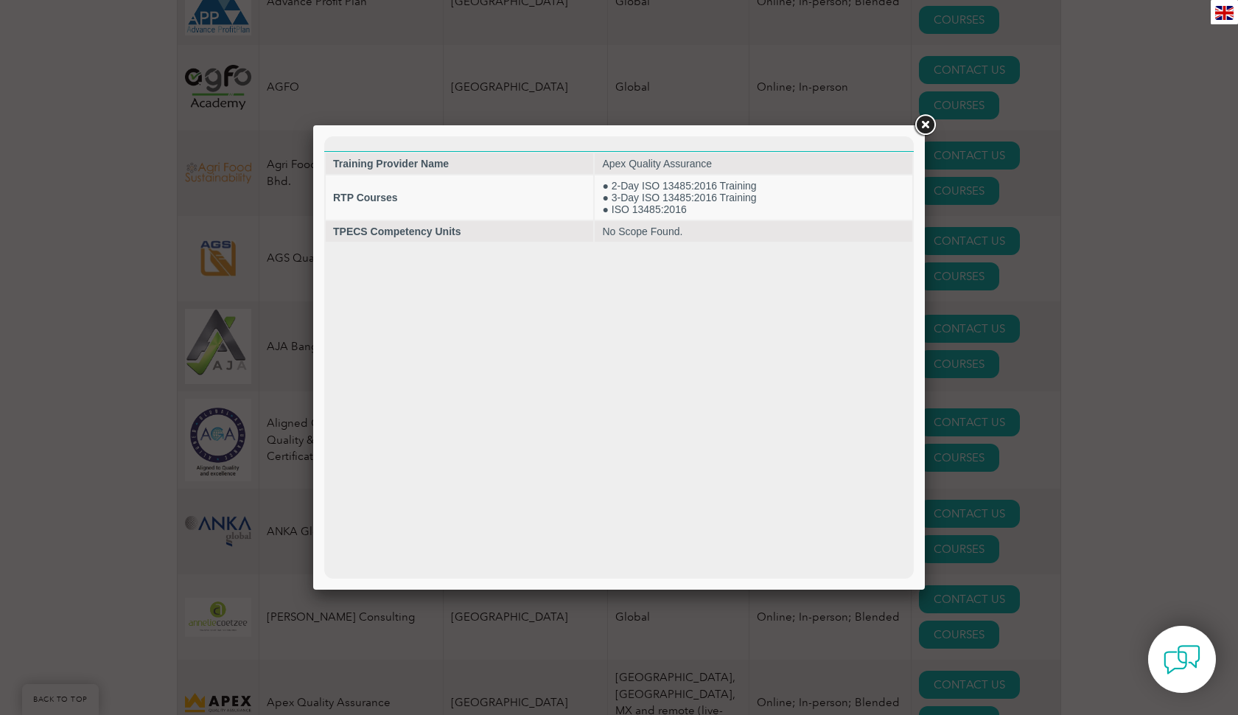
click at [927, 124] on link at bounding box center [925, 125] width 27 height 27
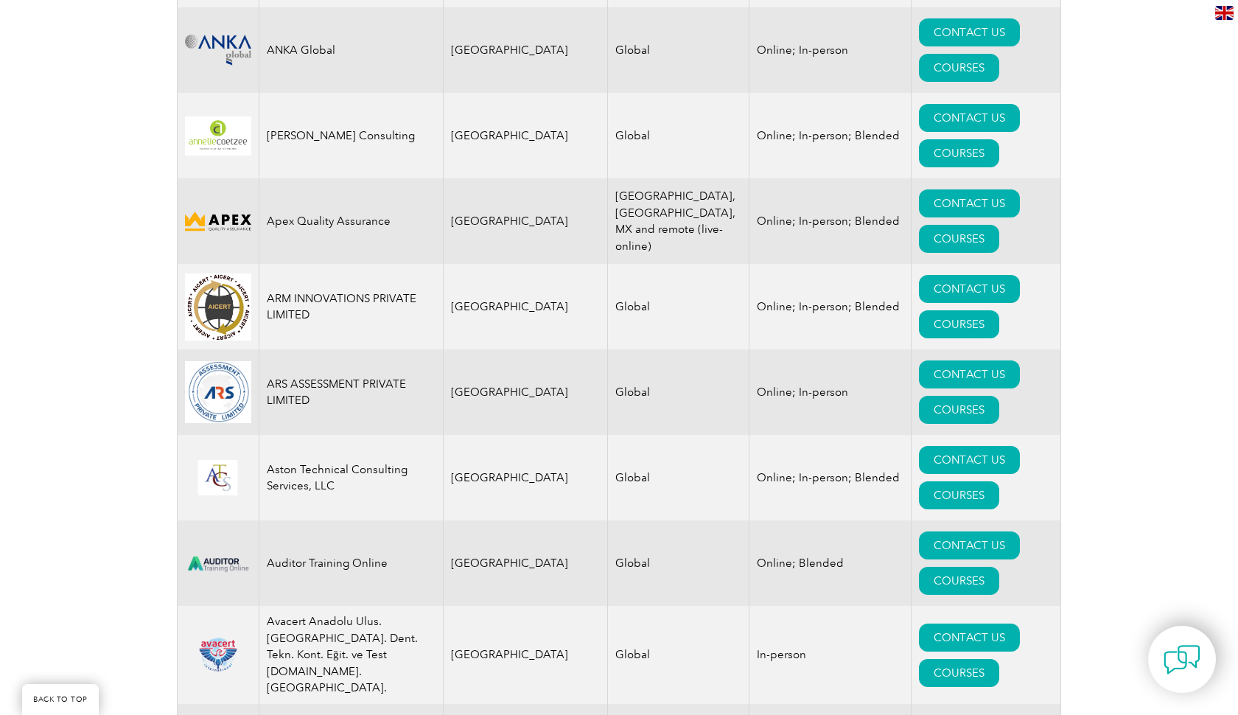
scroll to position [1808, 0]
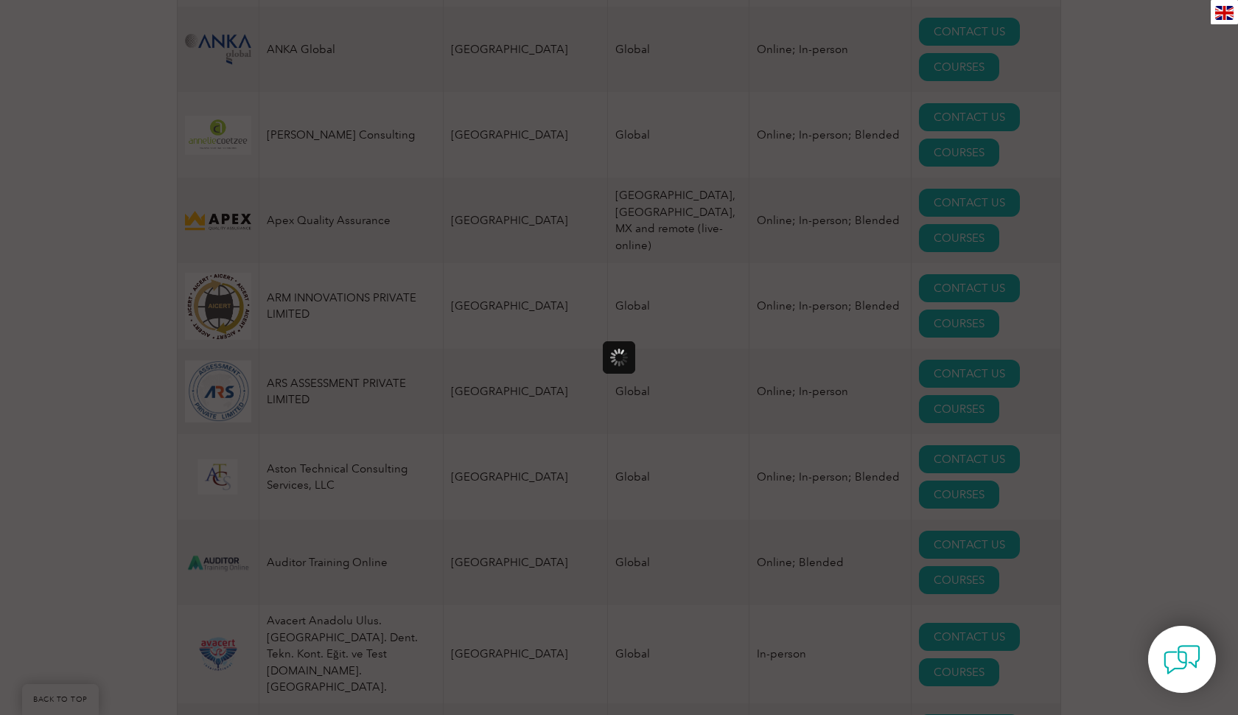
scroll to position [0, 0]
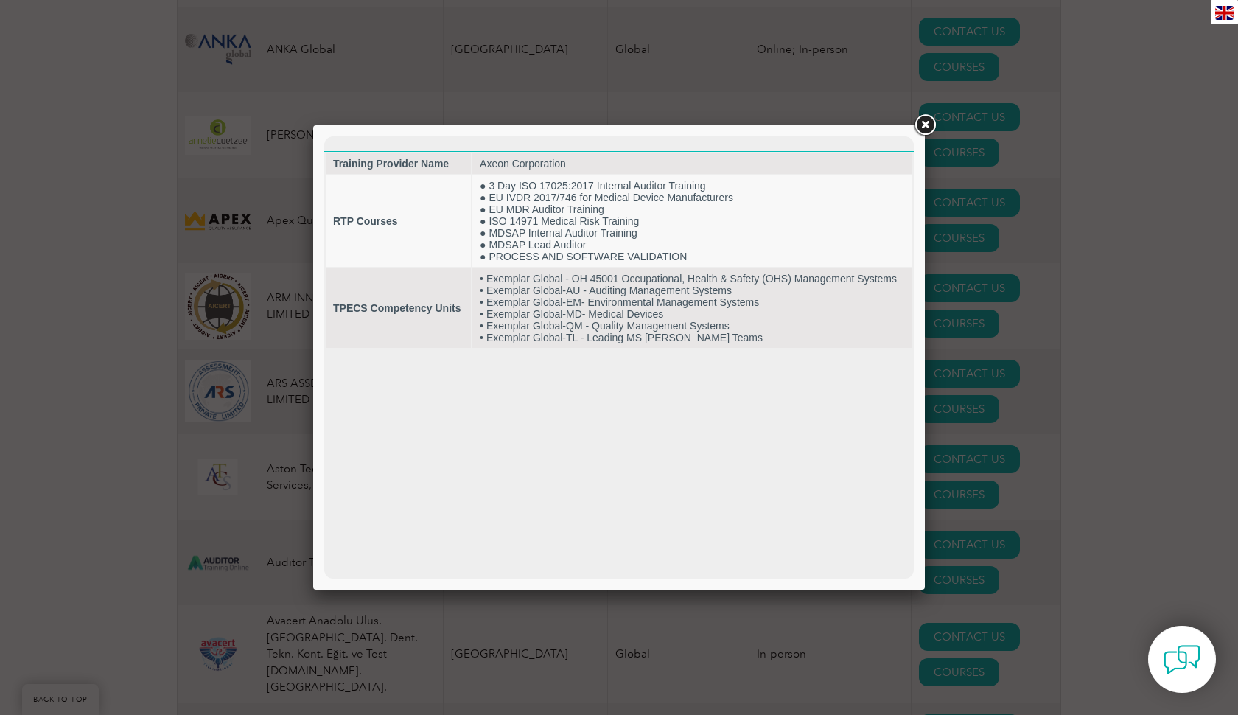
click at [924, 124] on link at bounding box center [925, 125] width 27 height 27
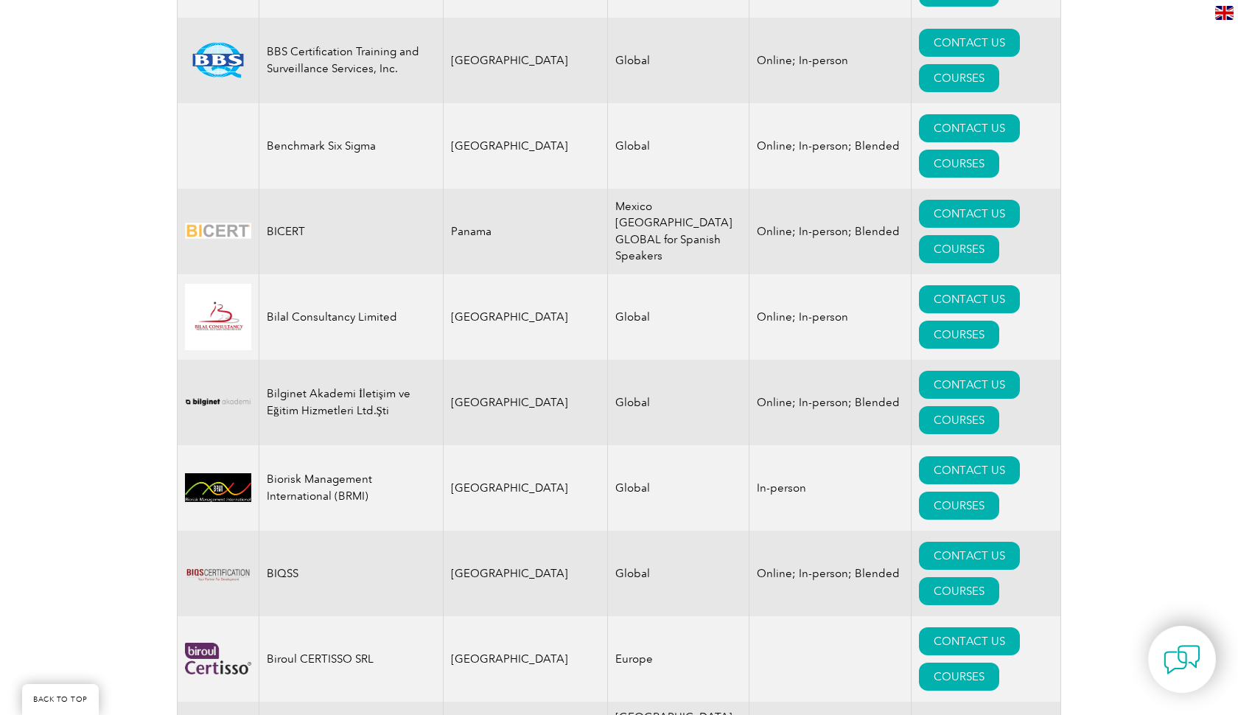
scroll to position [2677, 0]
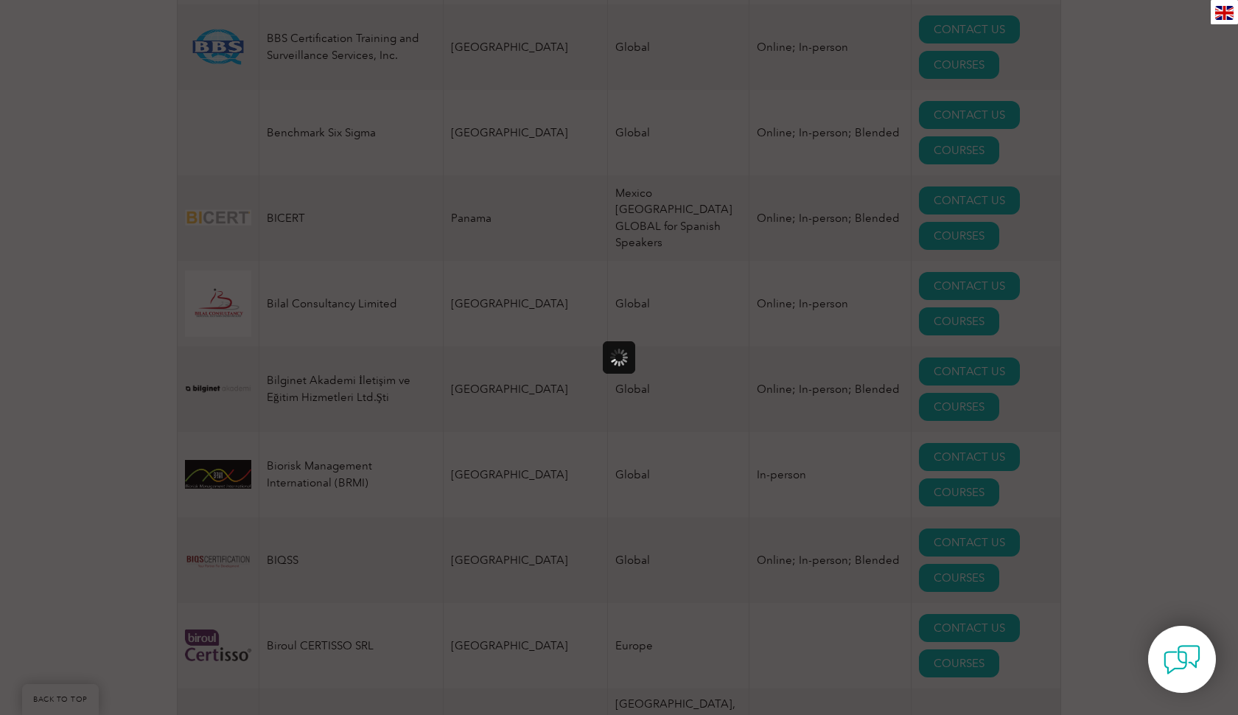
scroll to position [0, 0]
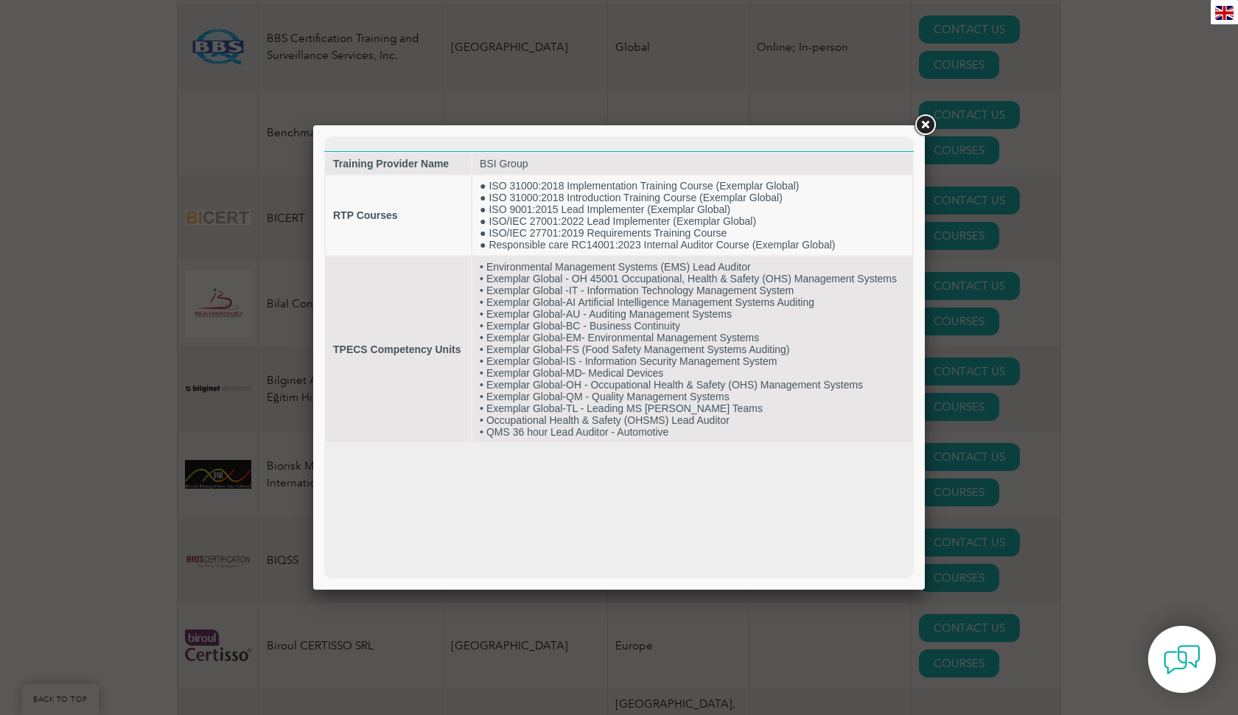
click at [927, 125] on link at bounding box center [925, 125] width 27 height 27
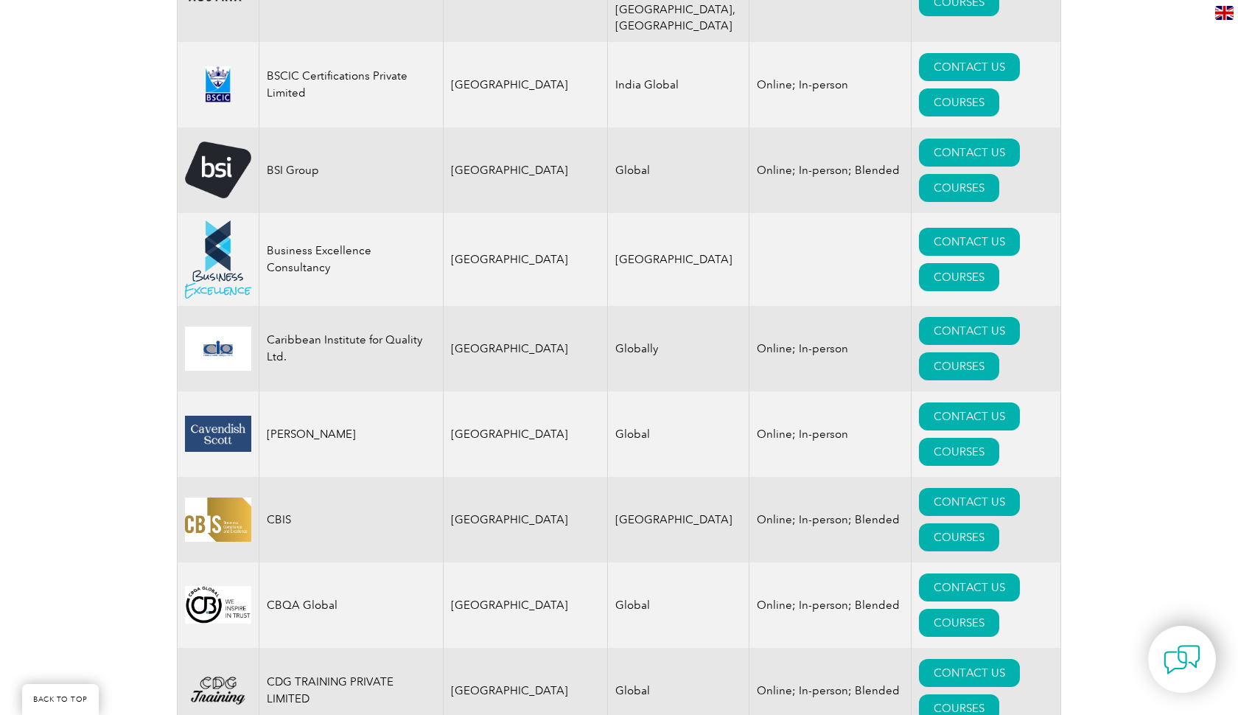
scroll to position [3877, 0]
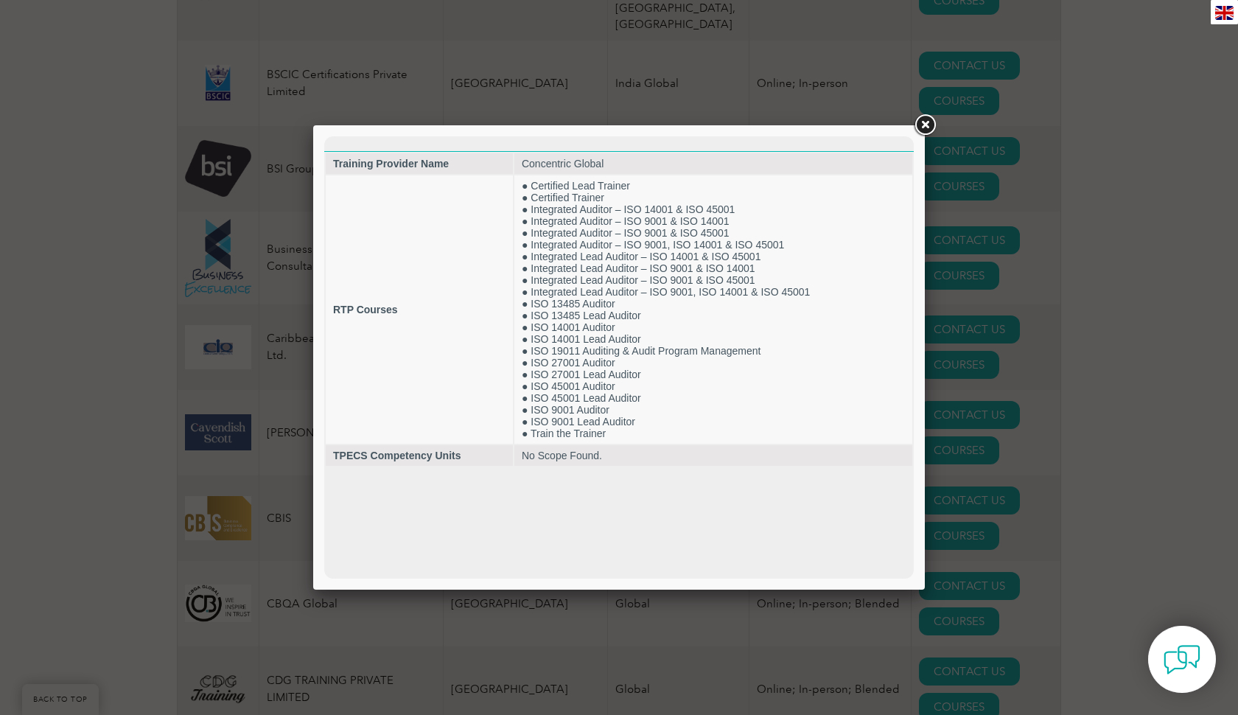
scroll to position [0, 0]
click at [928, 126] on link at bounding box center [925, 125] width 27 height 27
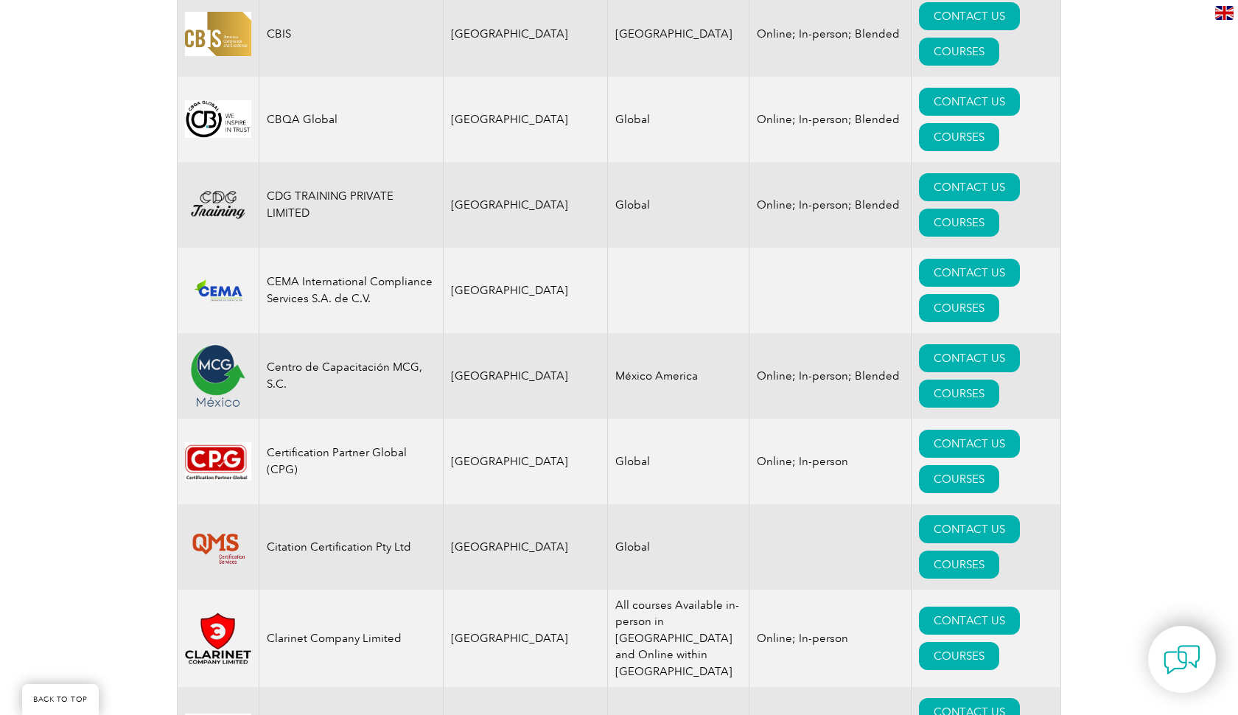
scroll to position [4217, 0]
